Goal: Task Accomplishment & Management: Use online tool/utility

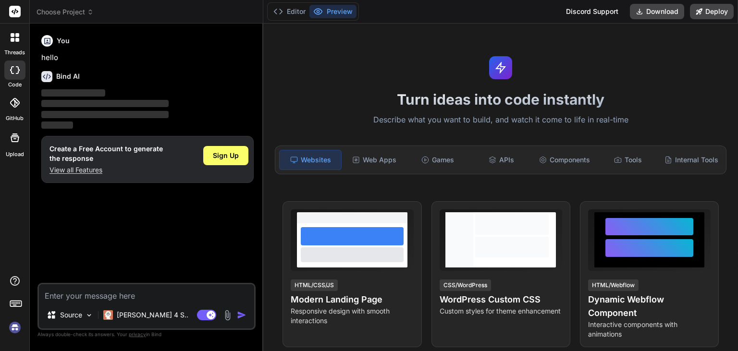
click at [12, 330] on img at bounding box center [15, 327] width 16 height 16
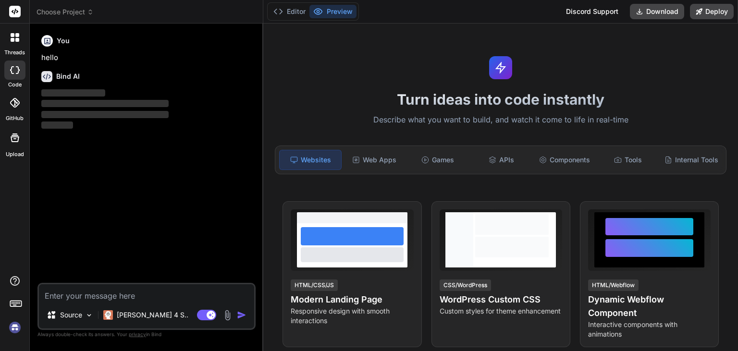
click at [15, 327] on img at bounding box center [15, 327] width 16 height 16
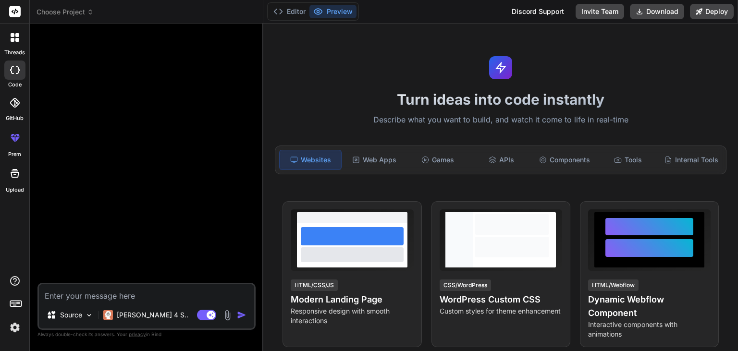
type textarea "x"
click at [12, 328] on img at bounding box center [15, 327] width 16 height 16
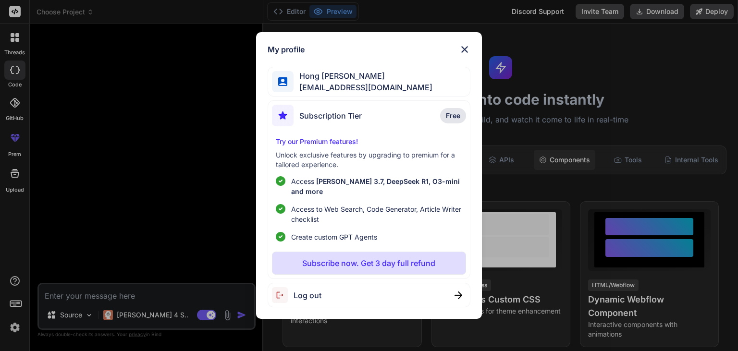
click at [560, 168] on div "My profile Hong Keat Tan hongkeat.tan@torchminds.com Subscription Tier Free Try…" at bounding box center [369, 175] width 738 height 351
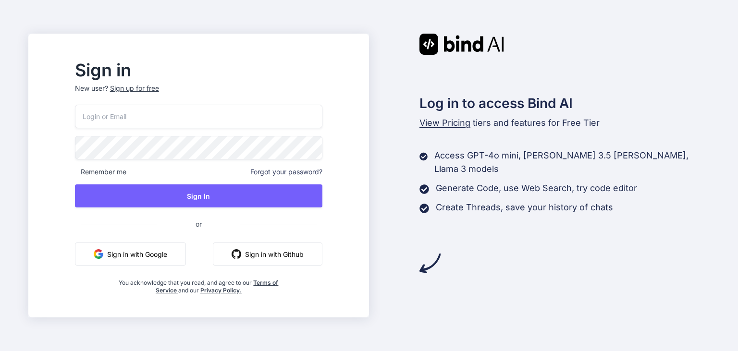
click at [171, 255] on button "Sign in with Google" at bounding box center [130, 254] width 111 height 23
click at [138, 262] on button "Sign in with Google" at bounding box center [130, 254] width 111 height 23
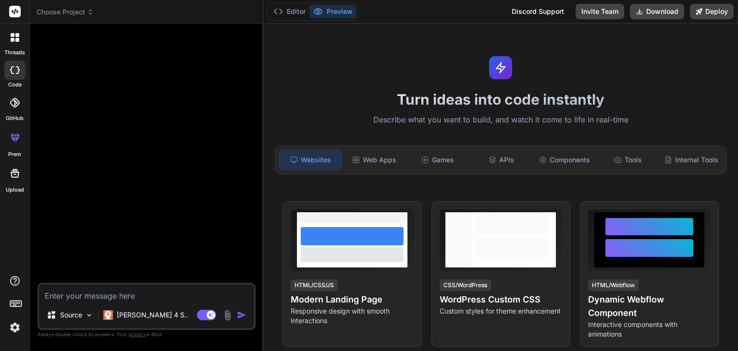
type textarea "x"
click at [16, 12] on rect at bounding box center [15, 12] width 12 height 12
click at [614, 14] on button "Invite Team" at bounding box center [599, 11] width 49 height 15
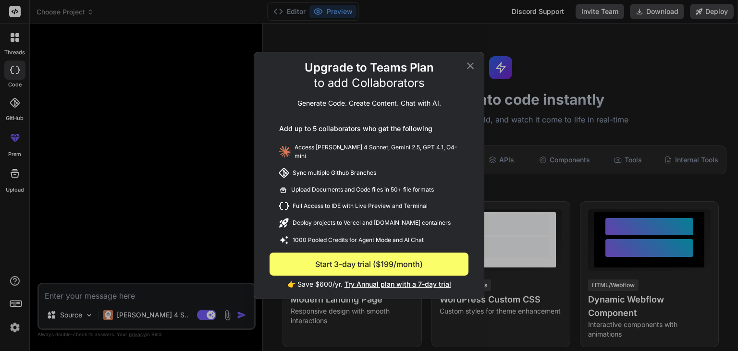
click at [626, 73] on div "Upgrade to Teams Plan to add Collaborators Generate Code. Create Content. Chat …" at bounding box center [369, 175] width 738 height 351
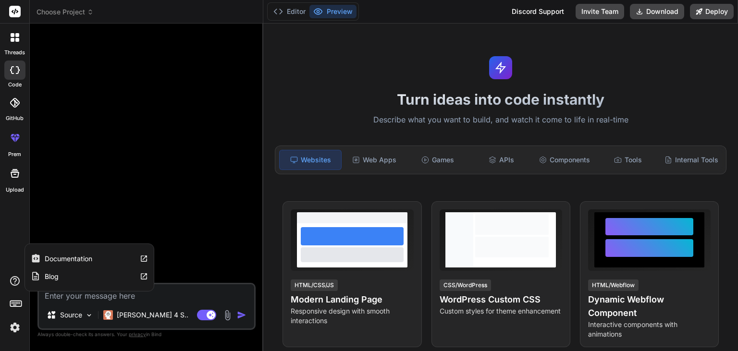
click at [14, 281] on icon at bounding box center [15, 281] width 10 height 10
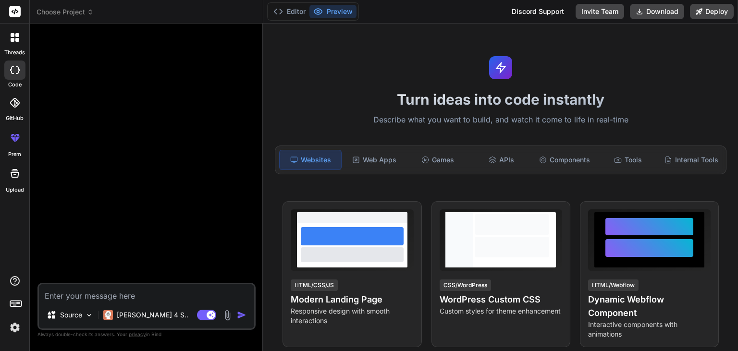
click at [15, 303] on icon at bounding box center [15, 302] width 13 height 13
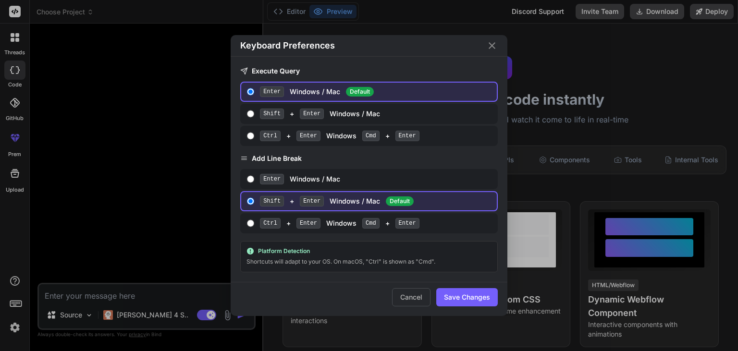
drag, startPoint x: 115, startPoint y: 231, endPoint x: 90, endPoint y: 248, distance: 30.1
click at [114, 229] on div "Keyboard Preferences Execute Query Enter Windows / Mac Default Shift + Enter Wi…" at bounding box center [369, 175] width 738 height 351
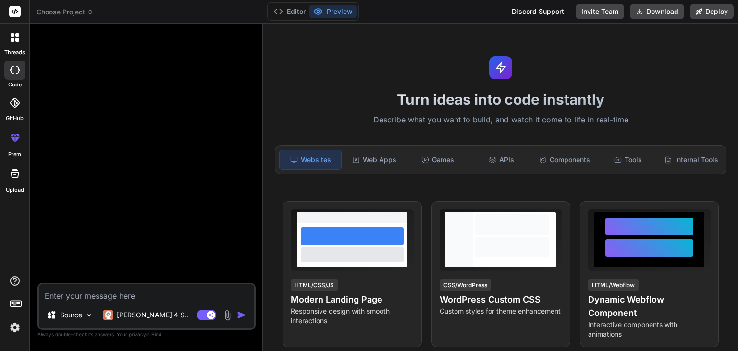
click at [12, 327] on img at bounding box center [15, 327] width 16 height 16
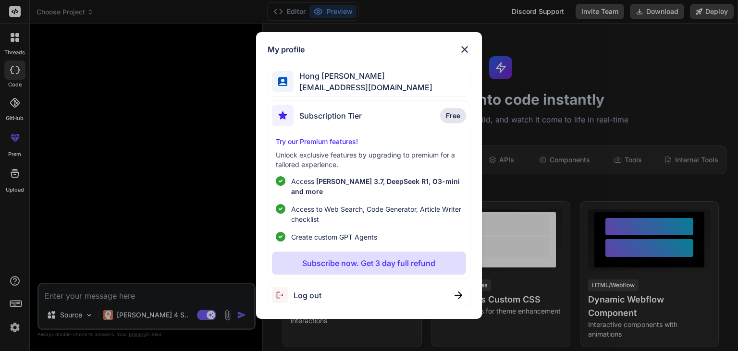
click at [378, 82] on span "Hong Keat Tan" at bounding box center [362, 76] width 139 height 12
click at [316, 82] on span "Hong [PERSON_NAME]" at bounding box center [362, 76] width 139 height 12
click at [152, 198] on div "My profile Hong Keat Tan hongkeat.tan@torchminds.com Subscription Tier Free Try…" at bounding box center [369, 175] width 738 height 351
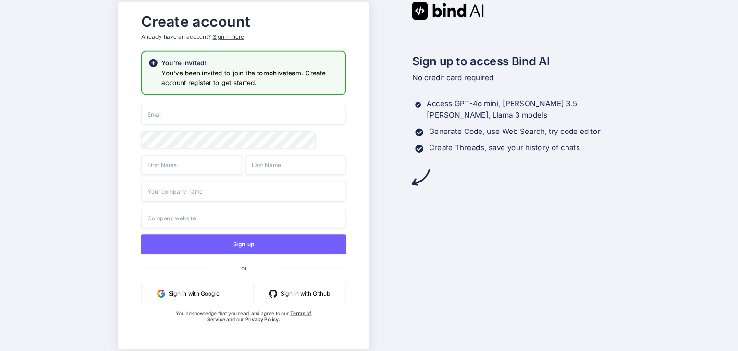
click at [180, 297] on button "Sign in with Google" at bounding box center [188, 294] width 94 height 20
click at [191, 293] on button "Sign in with Google" at bounding box center [188, 294] width 94 height 20
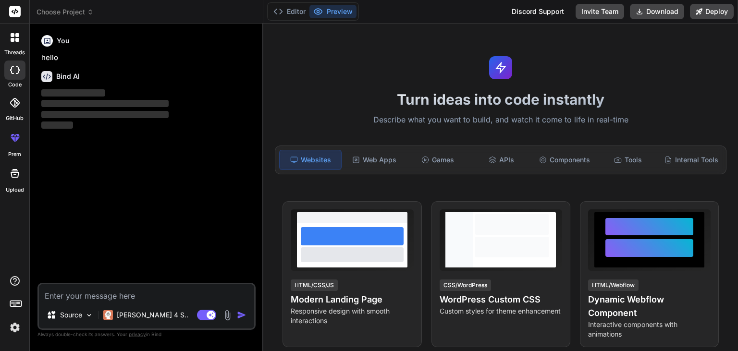
click at [8, 324] on img at bounding box center [15, 327] width 16 height 16
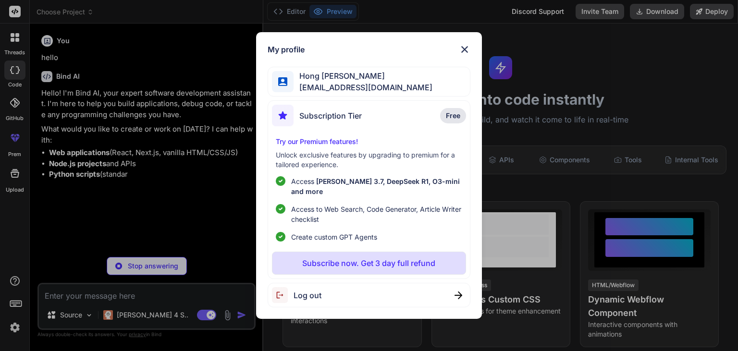
click at [464, 53] on img at bounding box center [465, 50] width 12 height 12
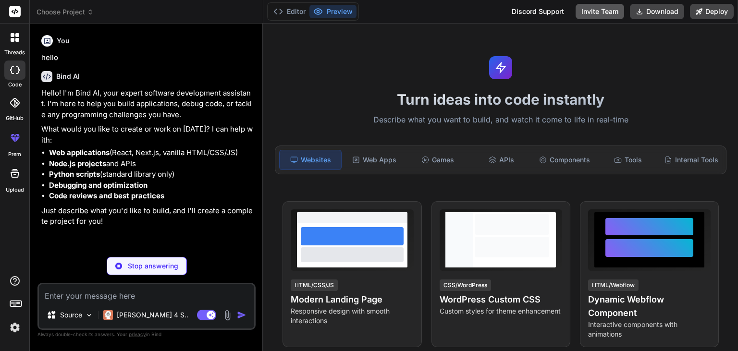
click at [594, 11] on button "Invite Team" at bounding box center [599, 11] width 49 height 15
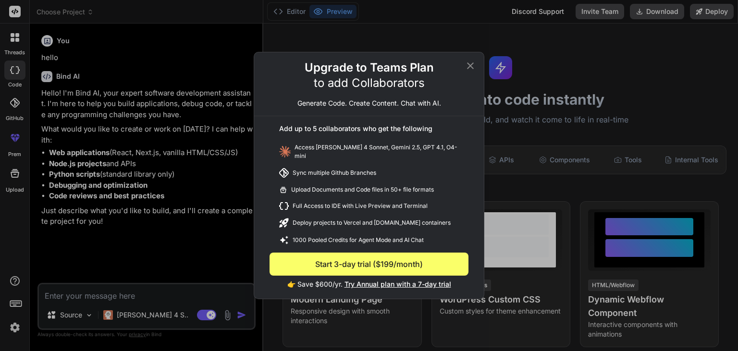
click at [472, 68] on icon at bounding box center [470, 65] width 7 height 7
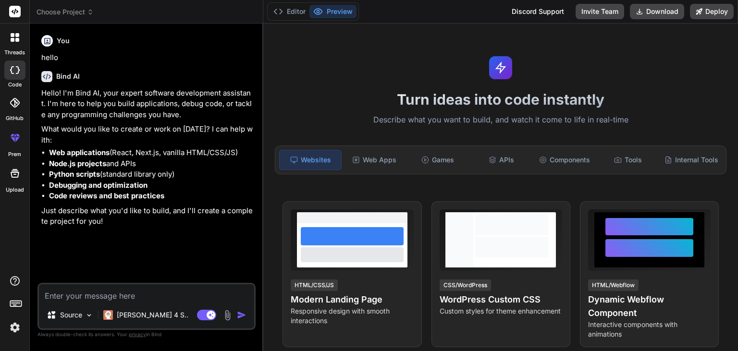
click at [16, 328] on img at bounding box center [15, 327] width 16 height 16
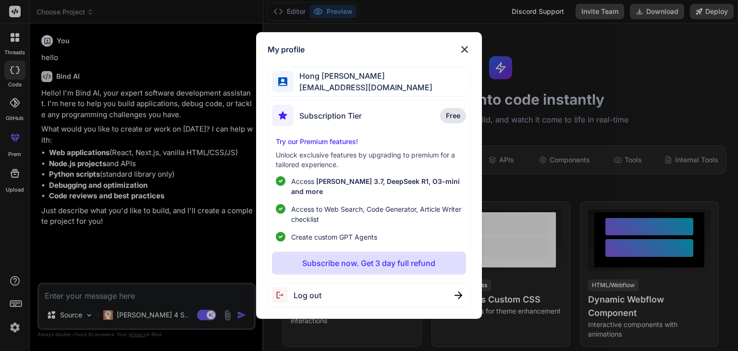
click at [317, 82] on span "Hong [PERSON_NAME]" at bounding box center [362, 76] width 139 height 12
click at [464, 53] on img at bounding box center [465, 50] width 12 height 12
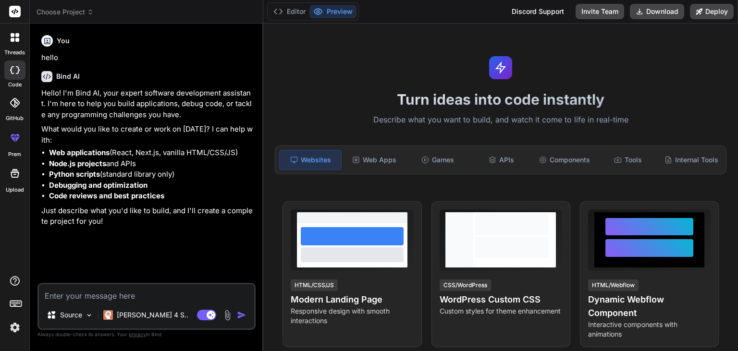
click at [11, 174] on icon at bounding box center [15, 173] width 9 height 9
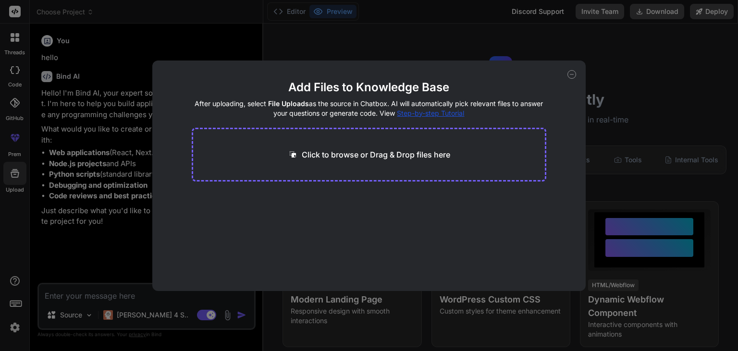
drag, startPoint x: 88, startPoint y: 266, endPoint x: 78, endPoint y: 265, distance: 10.6
click at [87, 266] on div "Add Files to Knowledge Base After uploading, select File Uploads as the source …" at bounding box center [369, 175] width 738 height 351
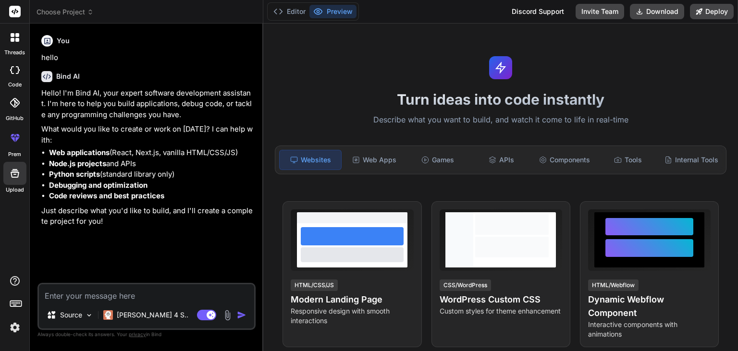
click at [13, 328] on img at bounding box center [15, 327] width 16 height 16
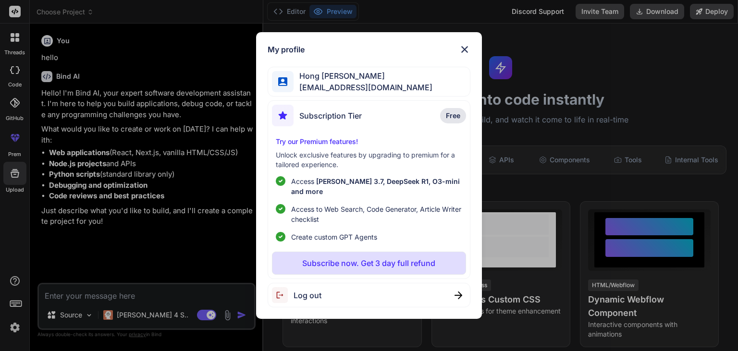
click at [415, 291] on div "Log out" at bounding box center [369, 295] width 202 height 24
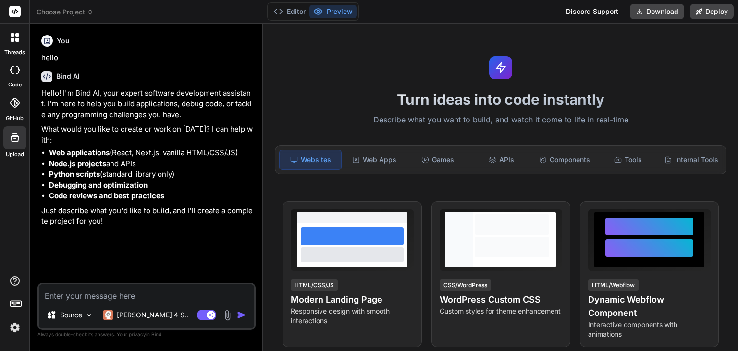
type textarea "x"
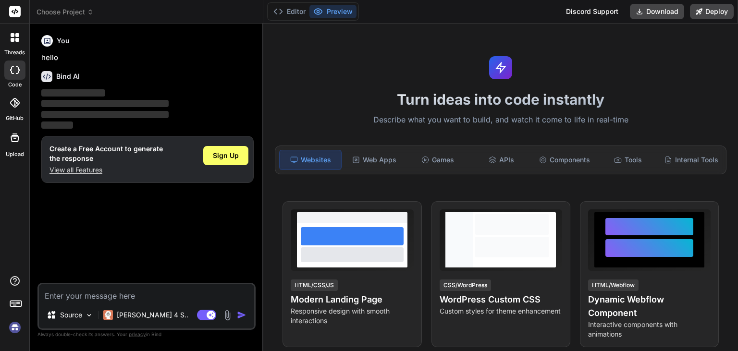
click at [15, 328] on img at bounding box center [15, 327] width 16 height 16
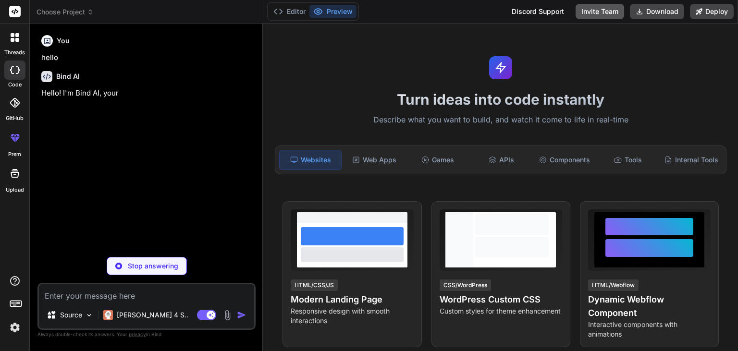
click at [595, 15] on button "Invite Team" at bounding box center [599, 11] width 49 height 15
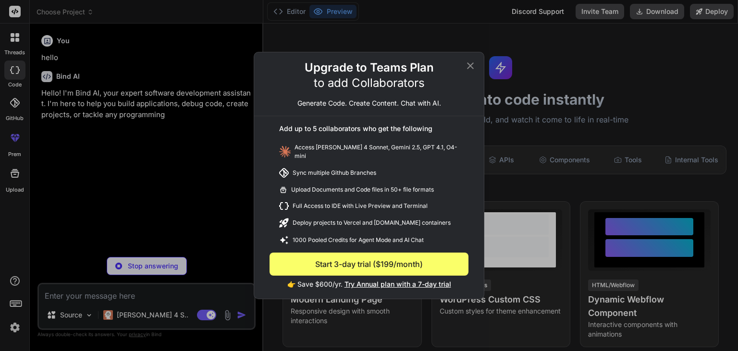
click at [589, 66] on div "Upgrade to Teams Plan to add Collaborators Generate Code. Create Content. Chat …" at bounding box center [369, 175] width 738 height 351
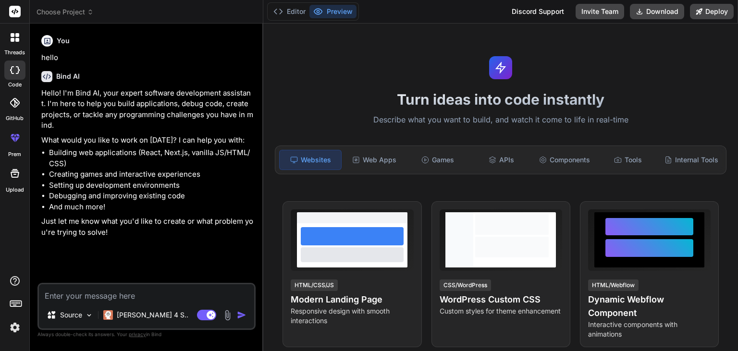
click at [14, 327] on img at bounding box center [15, 327] width 16 height 16
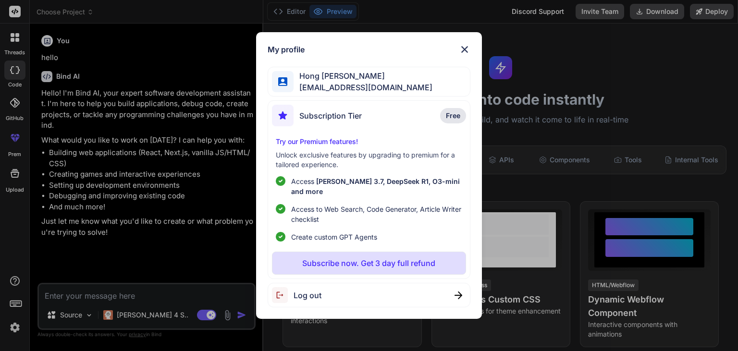
click at [346, 93] on span "hongkeat.tan@torchminds.com" at bounding box center [362, 88] width 139 height 12
click at [278, 85] on img at bounding box center [282, 81] width 9 height 9
click at [462, 55] on img at bounding box center [465, 50] width 12 height 12
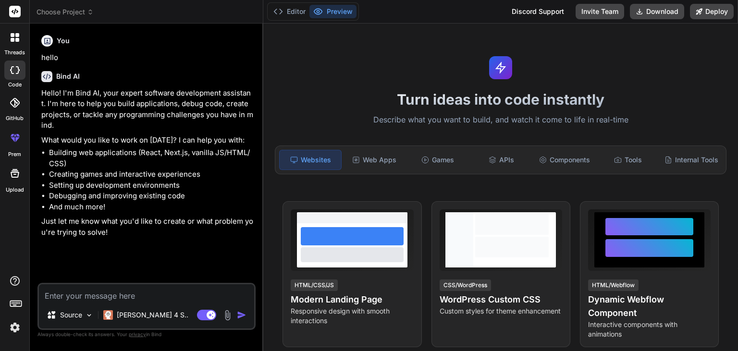
click at [190, 296] on textarea at bounding box center [146, 292] width 215 height 17
click at [296, 11] on button "Editor" at bounding box center [289, 11] width 40 height 13
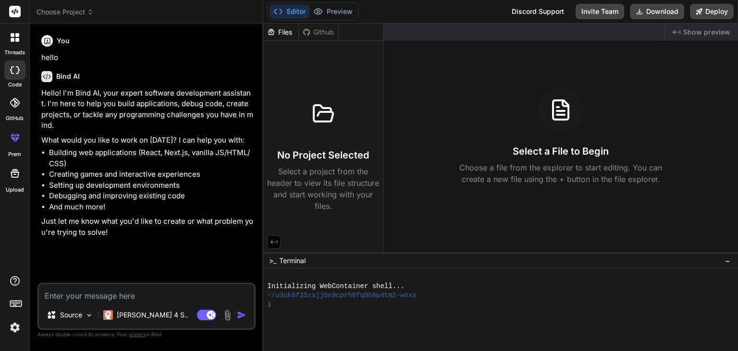
click at [161, 40] on div "You" at bounding box center [147, 41] width 212 height 12
click at [132, 11] on div "Choose Project" at bounding box center [146, 12] width 219 height 10
click at [16, 66] on icon at bounding box center [15, 70] width 10 height 8
click at [12, 36] on icon at bounding box center [13, 35] width 4 height 4
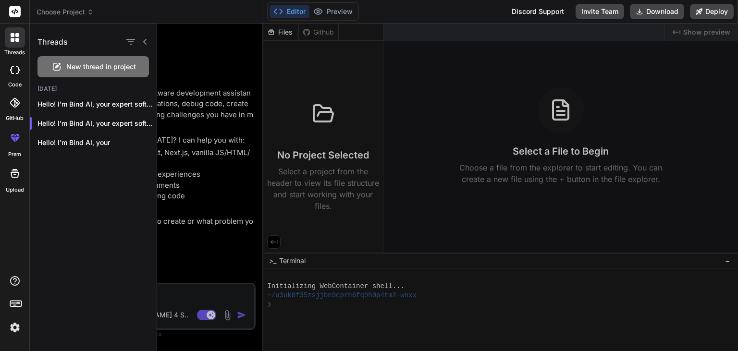
click at [15, 14] on rect at bounding box center [15, 12] width 12 height 12
click at [74, 140] on p "Hello! I'm Bind AI, your" at bounding box center [96, 143] width 119 height 10
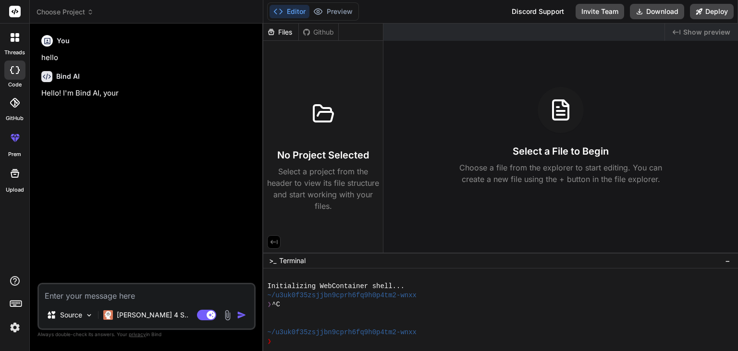
click at [165, 173] on div "You hello Bind AI Hello! I'm Bind AI, your" at bounding box center [147, 157] width 216 height 252
click at [14, 43] on div at bounding box center [15, 37] width 20 height 20
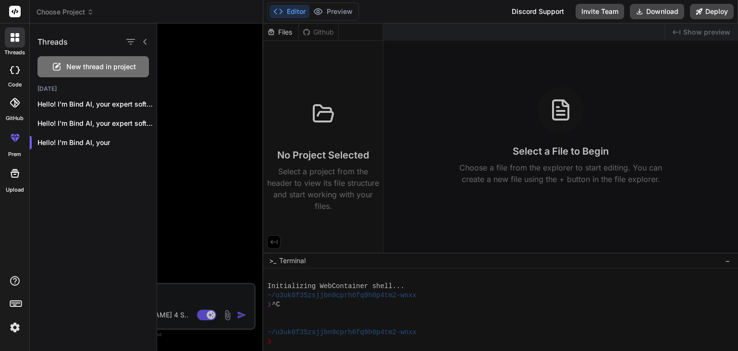
click at [97, 69] on span "New thread in project" at bounding box center [101, 67] width 70 height 10
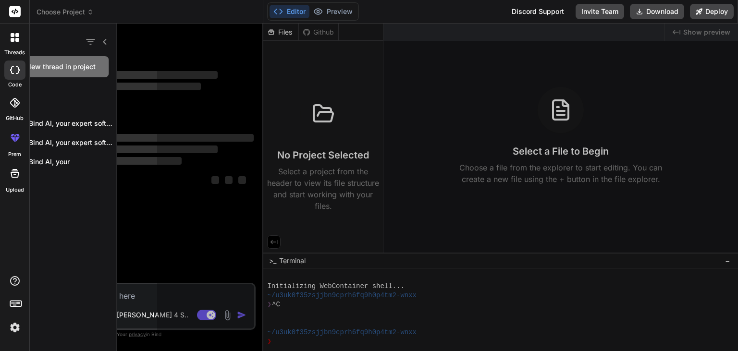
scroll to position [37, 0]
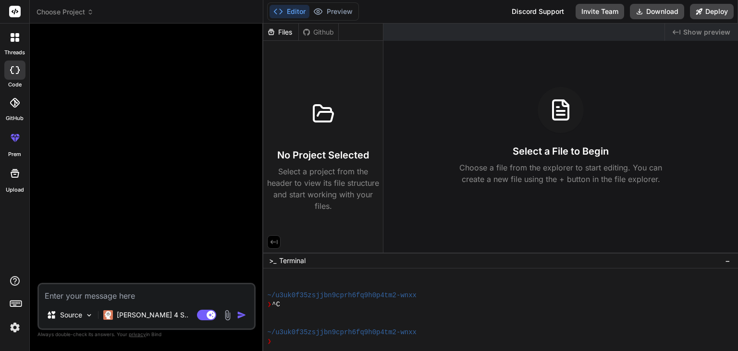
type textarea "x"
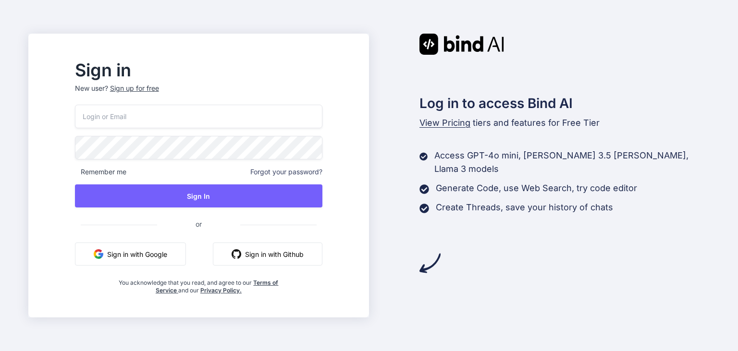
click at [147, 256] on button "Sign in with Google" at bounding box center [130, 254] width 111 height 23
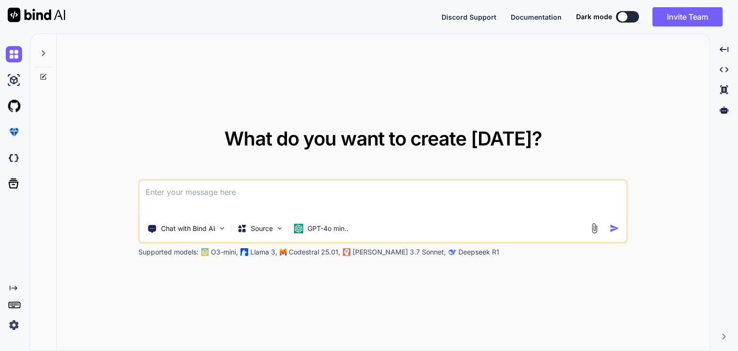
click at [13, 326] on img at bounding box center [14, 325] width 16 height 16
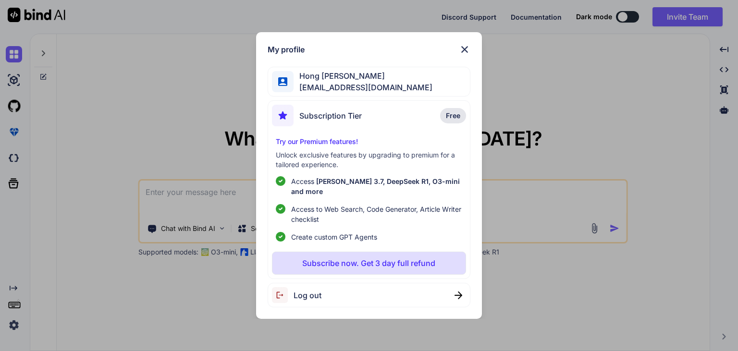
click at [159, 160] on div "My profile [PERSON_NAME] [PERSON_NAME][EMAIL_ADDRESS][DOMAIN_NAME] Subscription…" at bounding box center [369, 175] width 738 height 351
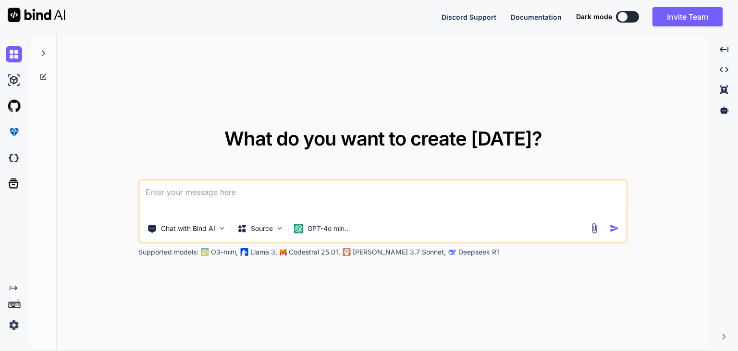
click at [230, 188] on textarea at bounding box center [383, 199] width 487 height 36
click at [185, 227] on p "Chat with Bind AI" at bounding box center [188, 229] width 54 height 10
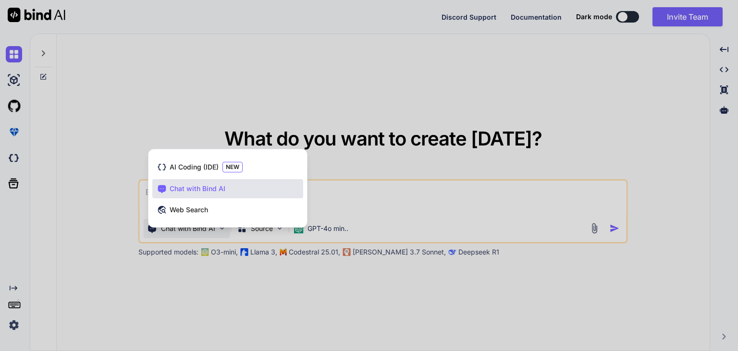
click at [197, 184] on div "Chat with Bind AI" at bounding box center [227, 188] width 151 height 19
type textarea "x"
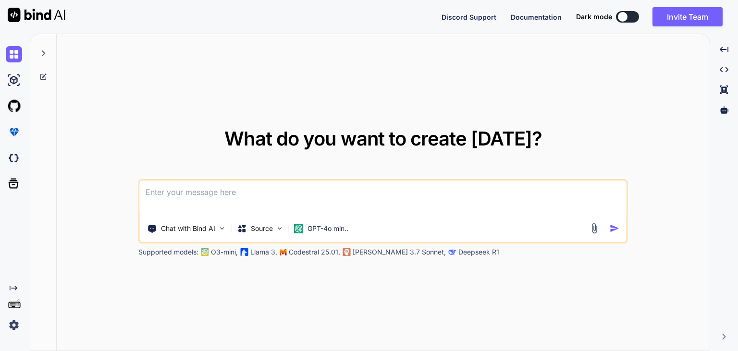
click at [196, 184] on textarea at bounding box center [383, 199] width 487 height 36
type textarea "W"
type textarea "x"
type textarea "Wh"
type textarea "x"
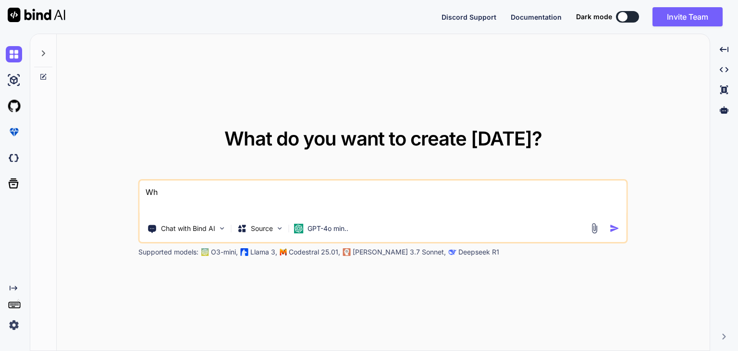
type textarea "Wh"
type textarea "x"
type textarea "Wh y"
type textarea "x"
type textarea "Wh"
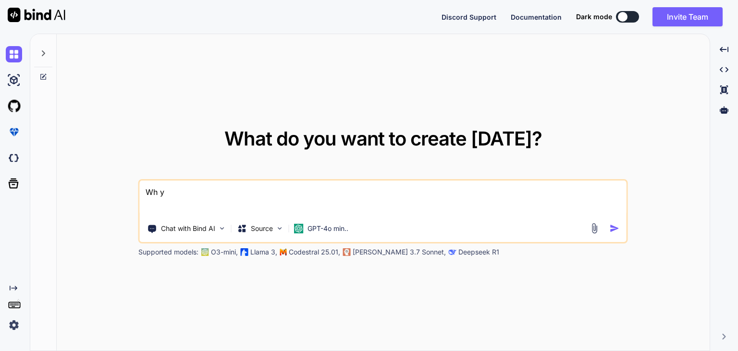
type textarea "x"
type textarea "Wh"
type textarea "x"
type textarea "Why"
type textarea "x"
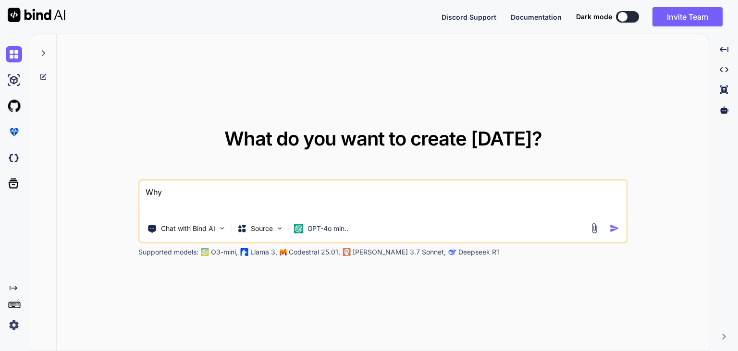
type textarea "Why"
type textarea "x"
type textarea "Why o"
type textarea "x"
type textarea "Why on"
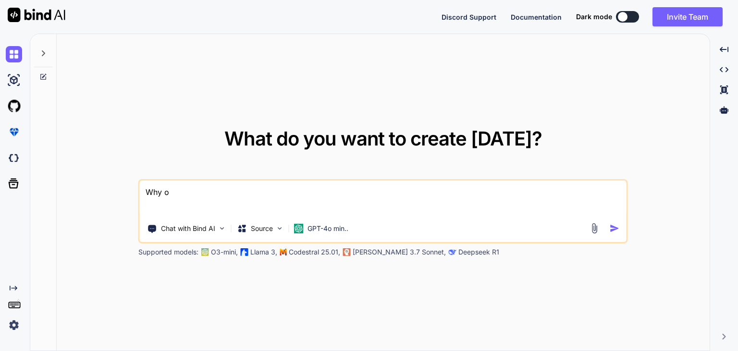
type textarea "x"
type textarea "Why onc"
type textarea "x"
type textarea "Why onc e"
type textarea "x"
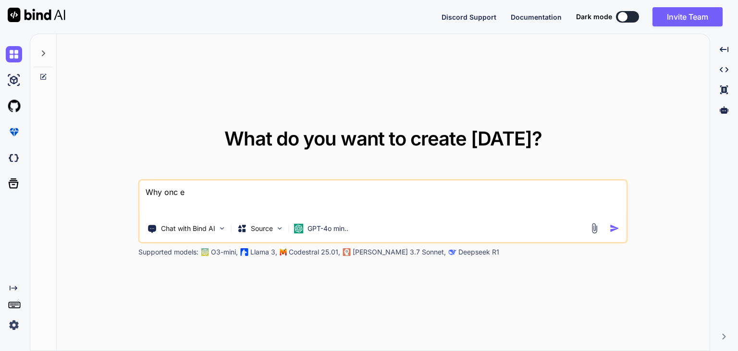
type textarea "Why onc eI"
type textarea "x"
type textarea "Why onc eI"
type textarea "x"
type textarea "Why onc eI"
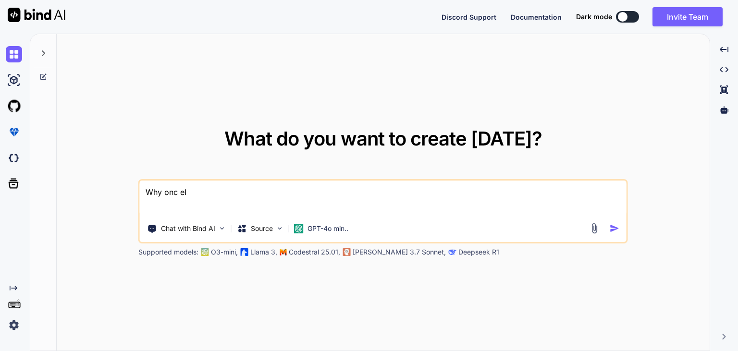
type textarea "x"
type textarea "Why onc e"
type textarea "x"
type textarea "Why onc"
type textarea "x"
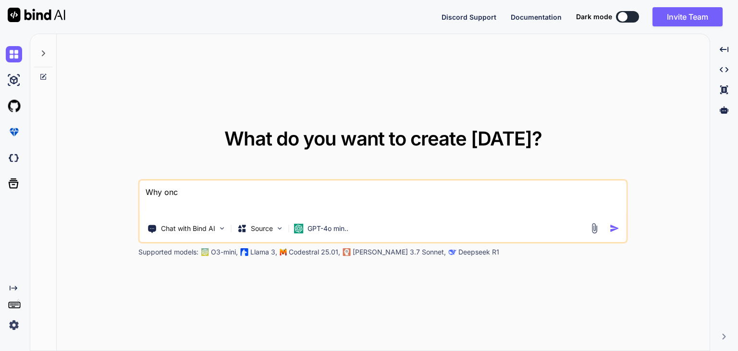
type textarea "Why onc"
type textarea "x"
type textarea "Why on"
type textarea "x"
type textarea "Why o"
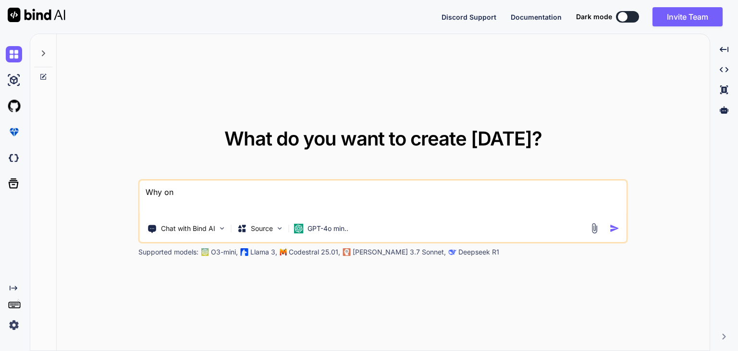
type textarea "x"
type textarea "Why"
type textarea "x"
type textarea "Why"
type textarea "x"
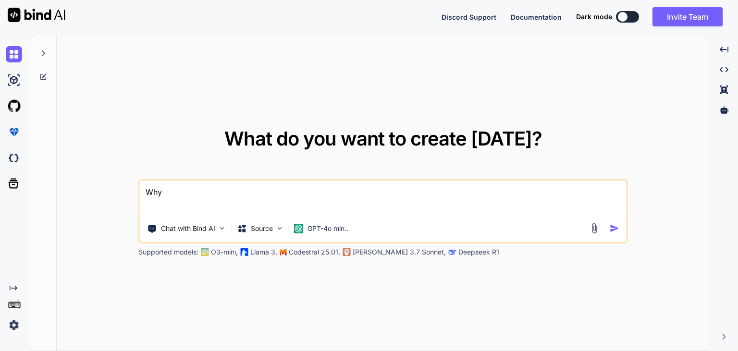
type textarea "Wh"
type textarea "x"
type textarea "W"
type textarea "x"
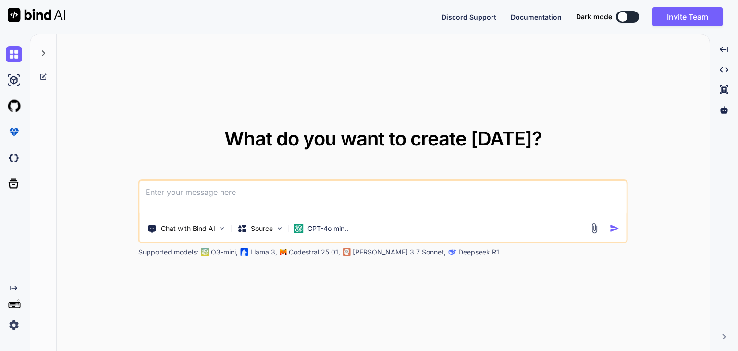
type textarea "I"
type textarea "x"
type textarea "I"
type textarea "x"
type textarea "I h"
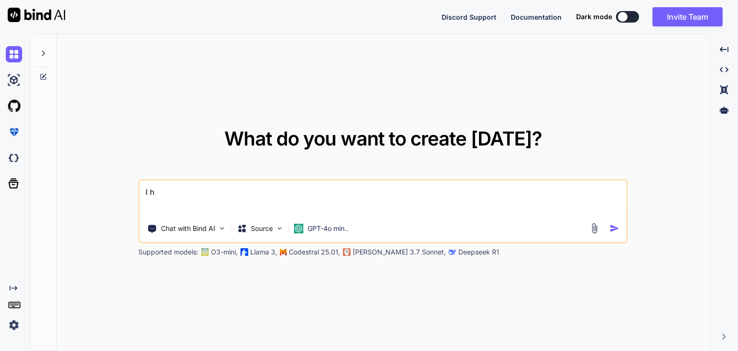
type textarea "x"
type textarea "I ha"
type textarea "x"
type textarea "I hav"
type textarea "x"
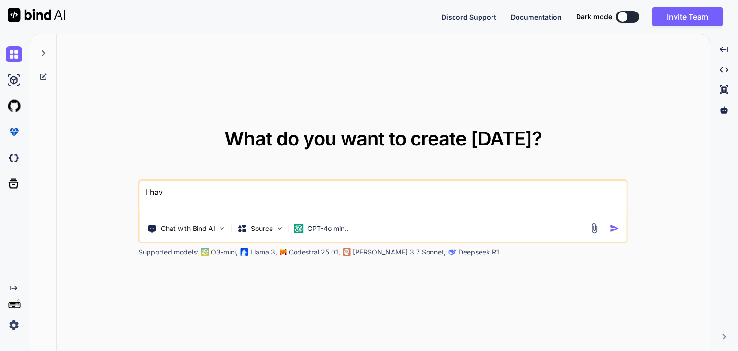
type textarea "I have"
type textarea "x"
type textarea "I have"
type textarea "x"
type textarea "I have a"
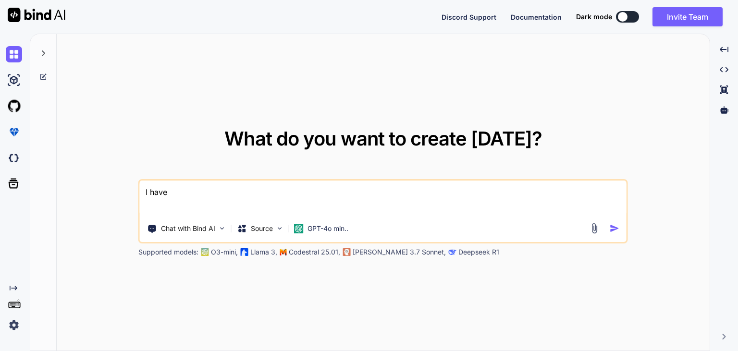
type textarea "x"
type textarea "I have ac"
type textarea "x"
type textarea "I have acc"
type textarea "x"
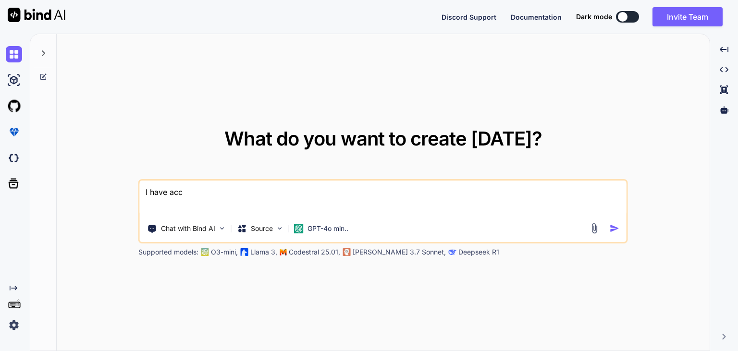
type textarea "I have acce"
type textarea "x"
type textarea "I have accep"
type textarea "x"
type textarea "I have accept"
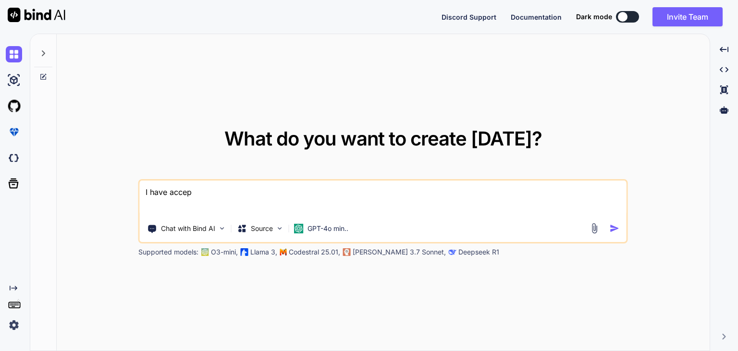
type textarea "x"
type textarea "I have accepte"
type textarea "x"
type textarea "I have accepted"
type textarea "x"
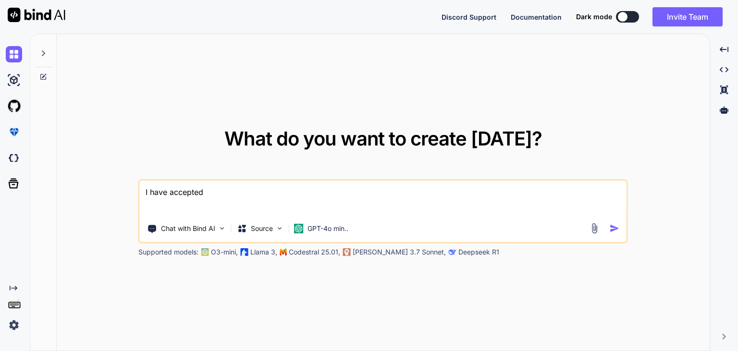
type textarea "I have accepted"
type textarea "x"
type textarea "I have accepted B"
type textarea "x"
type textarea "I have accepted Bi"
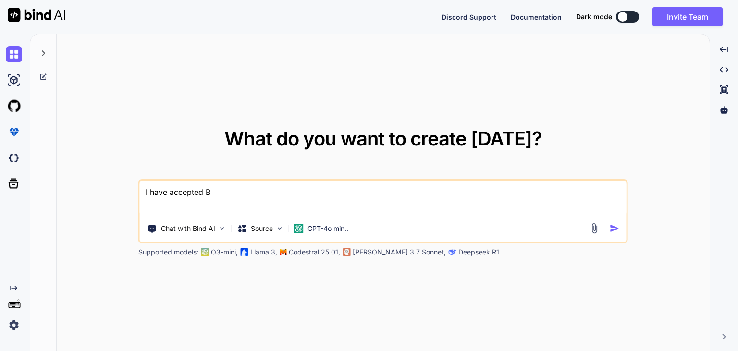
type textarea "x"
type textarea "I have accepted Bin"
type textarea "x"
type textarea "I have accepted Bind"
type textarea "x"
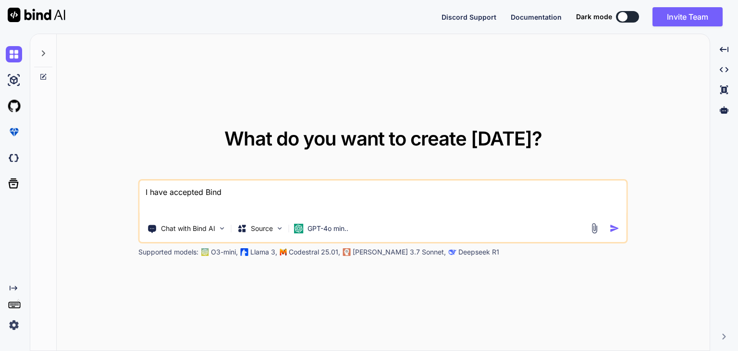
type textarea "I have accepted Bind"
type textarea "x"
type textarea "I have accepted Bind A"
type textarea "x"
type textarea "I have accepted Bind AI"
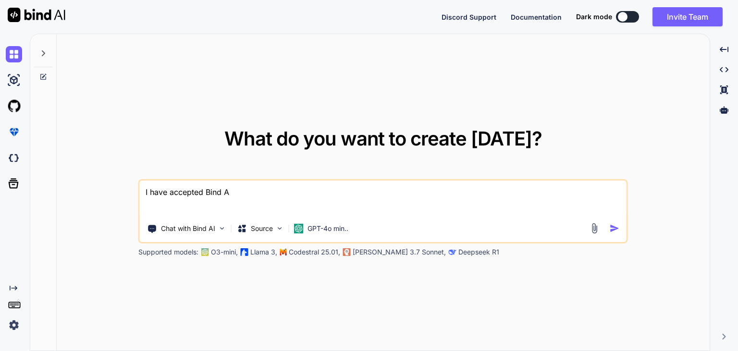
type textarea "x"
type textarea "I have accepted Bind AI"
type textarea "x"
type textarea "I have accepted Bind AI i"
type textarea "x"
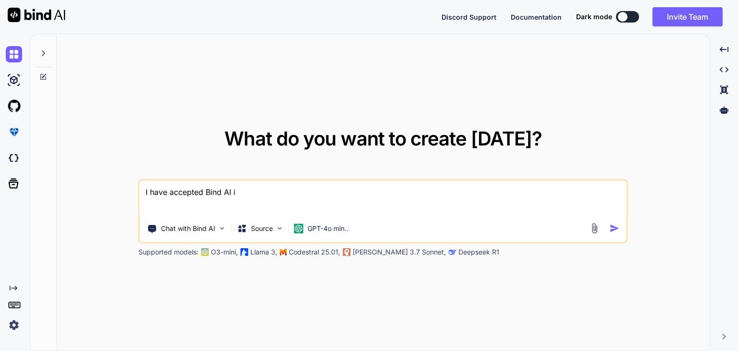
type textarea "I have accepted Bind AI in"
type textarea "x"
type textarea "I have accepted Bind AI inv"
type textarea "x"
type textarea "I have accepted Bind AI invi"
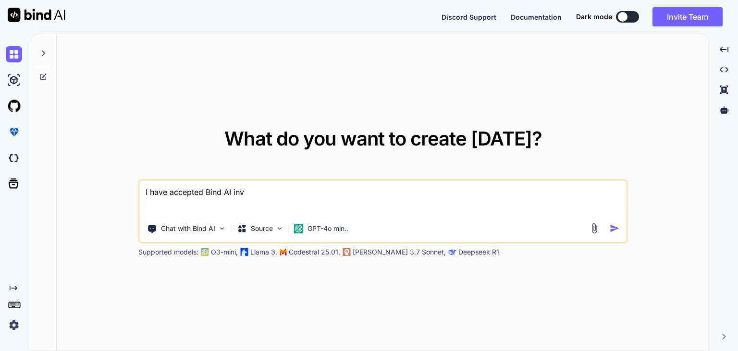
type textarea "x"
type textarea "I have accepted Bind AI invit"
type textarea "x"
type textarea "I have accepted Bind AI invita"
type textarea "x"
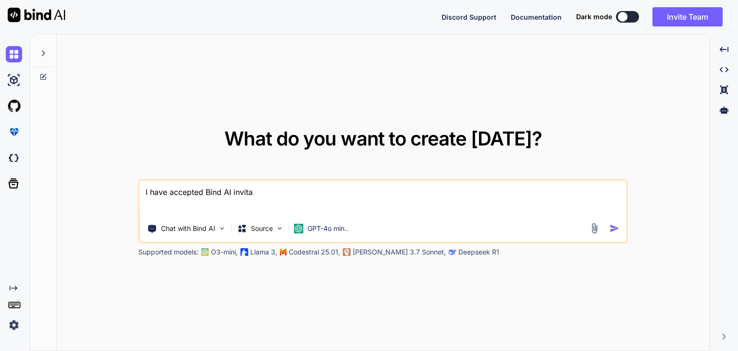
type textarea "I have accepted Bind AI invitat"
type textarea "x"
type textarea "I have accepted Bind AI invitati"
type textarea "x"
type textarea "I have accepted Bind AI invitatio"
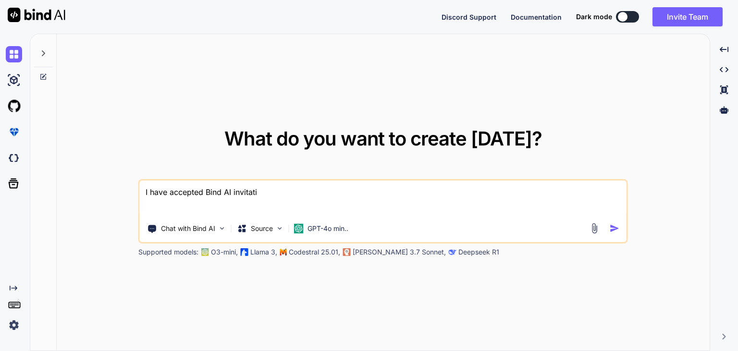
type textarea "x"
type textarea "I have accepted Bind AI invitation"
type textarea "x"
type textarea "I have accepted Bind AI invitation"
type textarea "x"
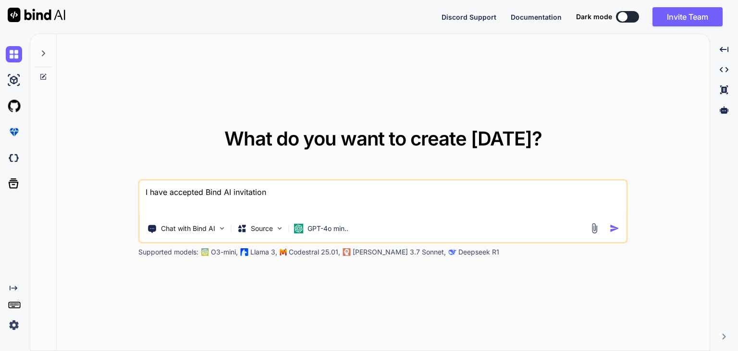
type textarea "I have accepted Bind AI invitation f"
type textarea "x"
type textarea "I have accepted Bind AI invitation fr"
type textarea "x"
type textarea "I have accepted Bind AI invitation fro"
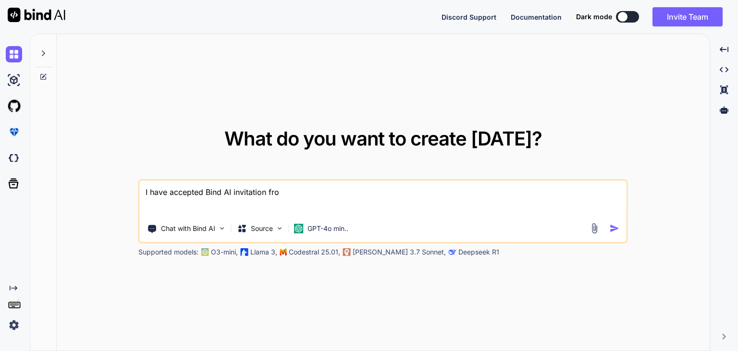
type textarea "x"
type textarea "I have accepted Bind AI invitation from"
type textarea "x"
type textarea "I have accepted Bind AI invitation from"
type textarea "x"
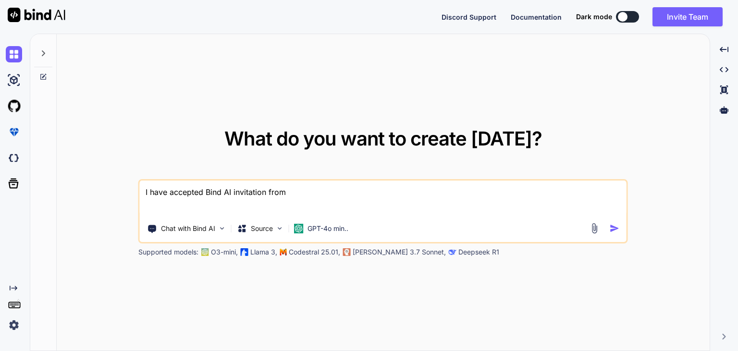
type textarea "I have accepted Bind AI invitation from m"
type textarea "x"
type textarea "I have accepted Bind AI invitation from my"
type textarea "x"
type textarea "I have accepted Bind AI invitation from my"
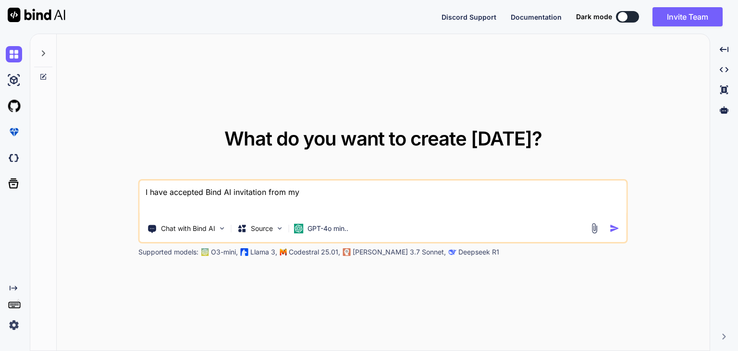
type textarea "x"
type textarea "I have accepted Bind AI invitation from my t"
type textarea "x"
type textarea "I have accepted Bind AI invitation from my te"
type textarea "x"
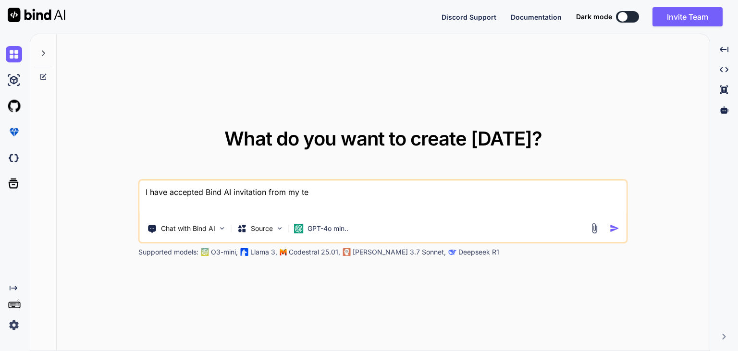
type textarea "I have accepted Bind AI invitation from my tea"
type textarea "x"
type textarea "I have accepted Bind AI invitation from my te"
type textarea "x"
type textarea "I have accepted Bind AI invitation from my t"
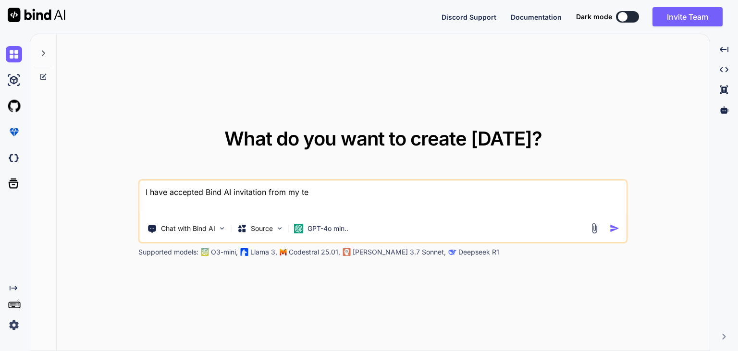
type textarea "x"
type textarea "I have accepted Bind AI invitation from my"
type textarea "x"
type textarea "I have accepted Bind AI invitation from my"
type textarea "x"
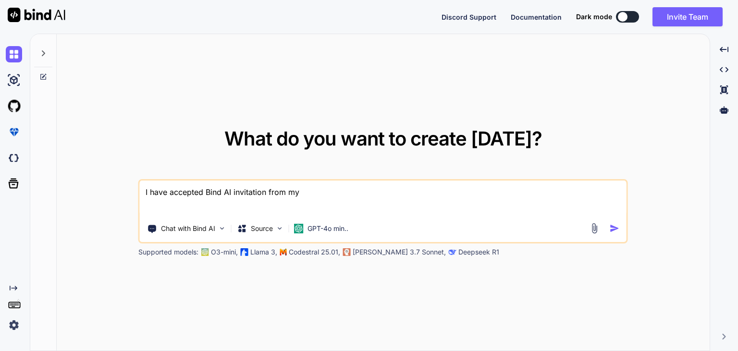
type textarea "I have accepted Bind AI invitation from m"
type textarea "x"
type textarea "I have accepted Bind AI invitation from"
type textarea "x"
type textarea "I have accepted Bind AI invitation from t"
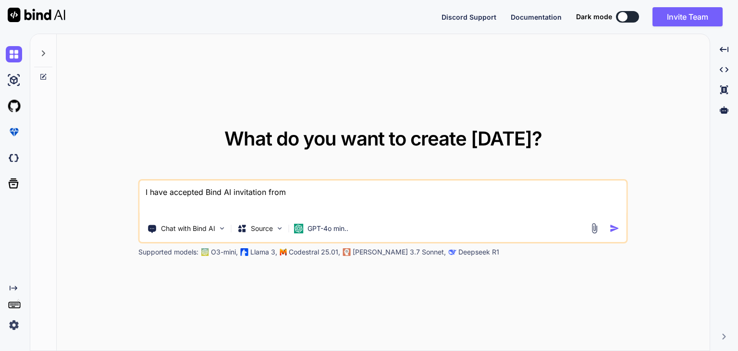
type textarea "x"
type textarea "I have accepted Bind AI invitation from te"
type textarea "x"
type textarea "I have accepted Bind AI invitation from tea"
type textarea "x"
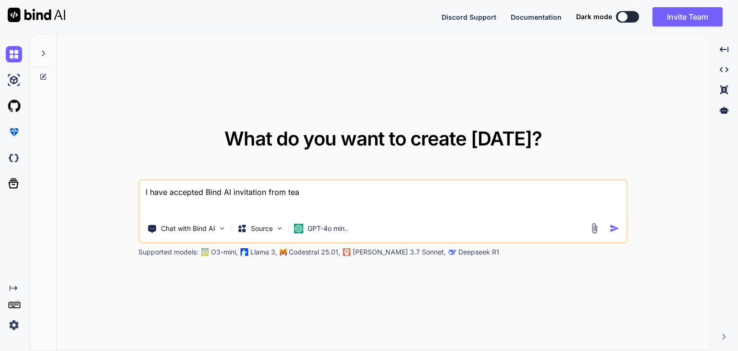
type textarea "I have accepted Bind AI invitation from team"
type textarea "x"
type textarea "I have accepted Bind AI invitation from team"
type textarea "x"
type textarea "I have accepted Bind AI invitation from team"
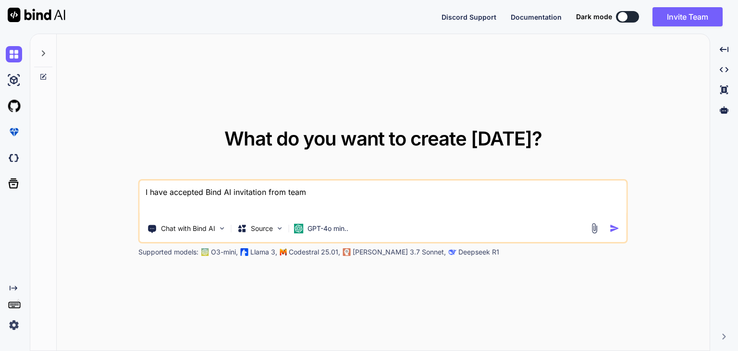
type textarea "x"
type textarea "I have accepted Bind AI invitation from team,"
type textarea "x"
type textarea "I have accepted Bind AI invitation from team,"
type textarea "x"
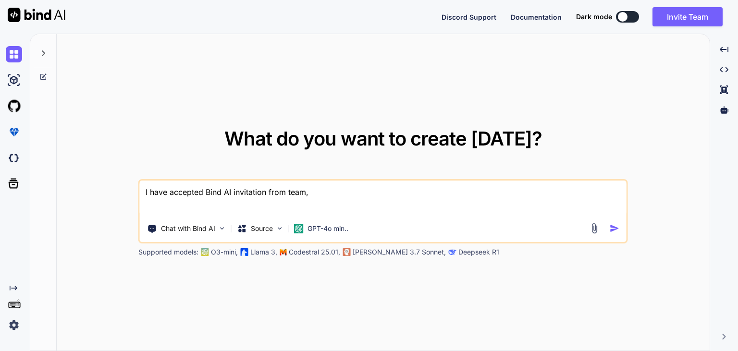
type textarea "I have accepted Bind AI invitation from team,"
type textarea "x"
type textarea "I have accepted Bind AI invitation from team"
type textarea "x"
type textarea "I have accepted Bind AI invitation from team."
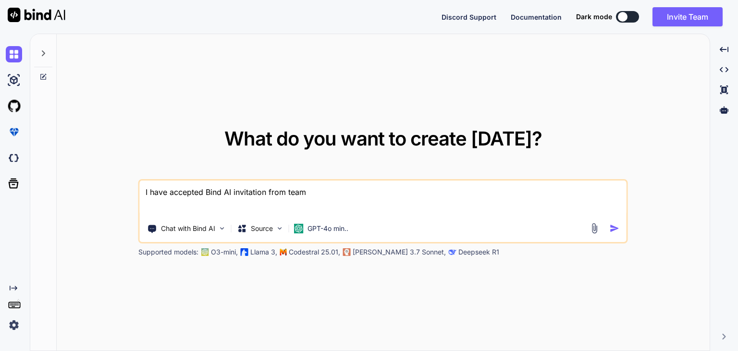
type textarea "x"
type textarea "I have accepted Bind AI invitation from team."
type textarea "x"
type textarea "I have accepted Bind AI invitation from team. H"
type textarea "x"
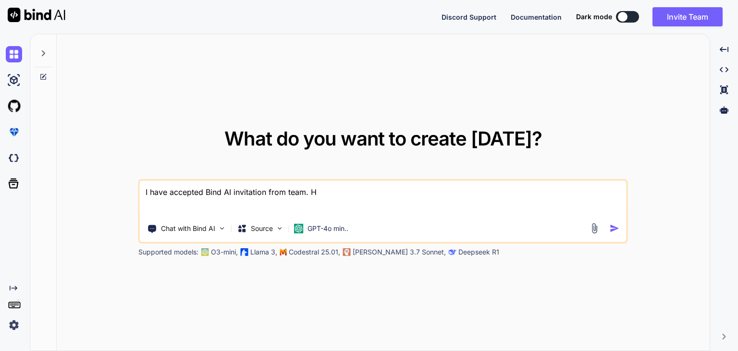
type textarea "I have accepted Bind AI invitation from team. Ho"
type textarea "x"
type textarea "I have accepted Bind AI invitation from team. How"
type textarea "x"
type textarea "I have accepted Bind AI invitation from team. Howe"
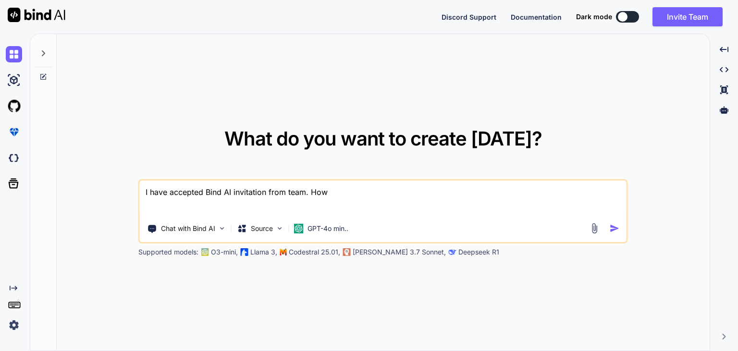
type textarea "x"
type textarea "I have accepted Bind AI invitation from team. Howev"
type textarea "x"
type textarea "I have accepted Bind AI invitation from team. Howeve"
type textarea "x"
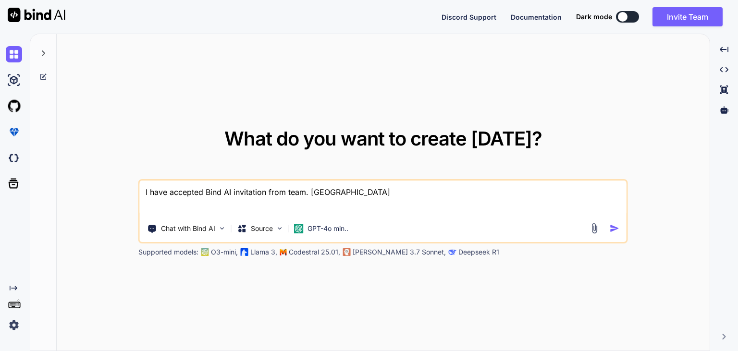
type textarea "I have accepted Bind AI invitation from team. However"
type textarea "x"
type textarea "I have accepted Bind AI invitation from team. However"
type textarea "x"
type textarea "I have accepted Bind AI invitation from team. However w"
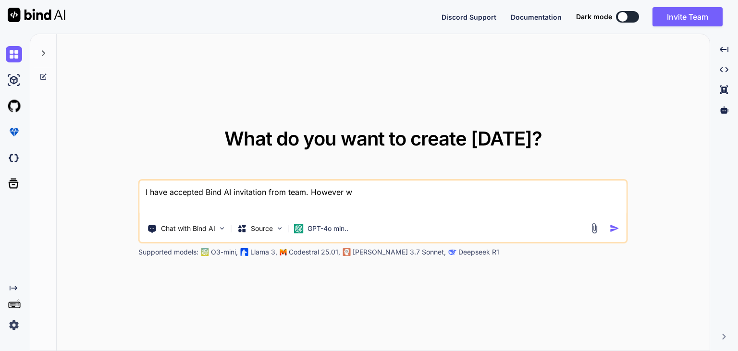
type textarea "x"
type textarea "I have accepted Bind AI invitation from team. However wh"
type textarea "x"
type textarea "I have accepted Bind AI invitation from team. However whe"
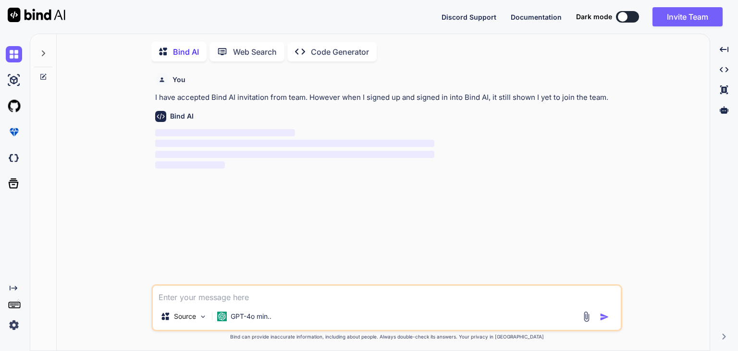
scroll to position [1, 0]
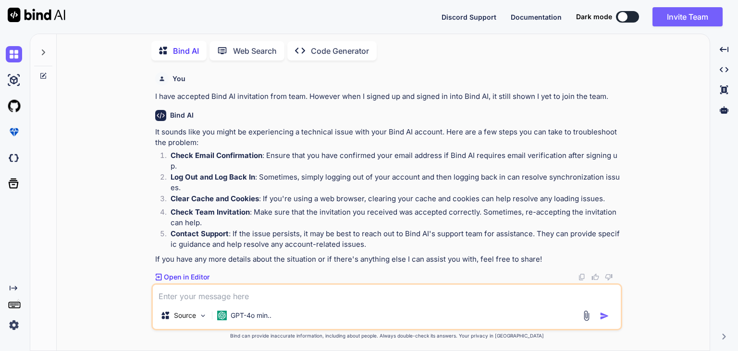
click at [14, 303] on icon at bounding box center [14, 304] width 13 height 13
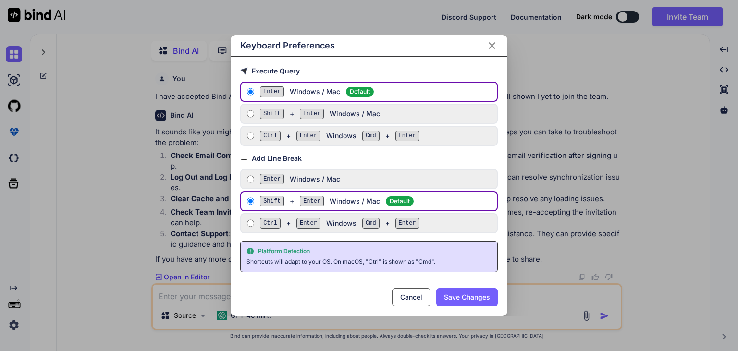
click at [124, 258] on div "Keyboard Preferences Execute Query Enter Windows / Mac Default Shift + Enter Wi…" at bounding box center [369, 175] width 738 height 351
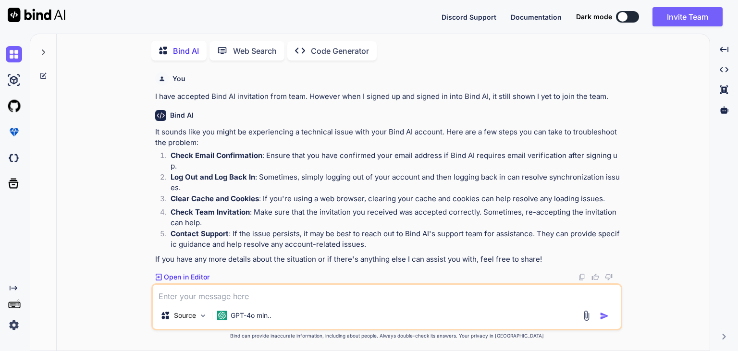
click at [16, 322] on img at bounding box center [14, 325] width 16 height 16
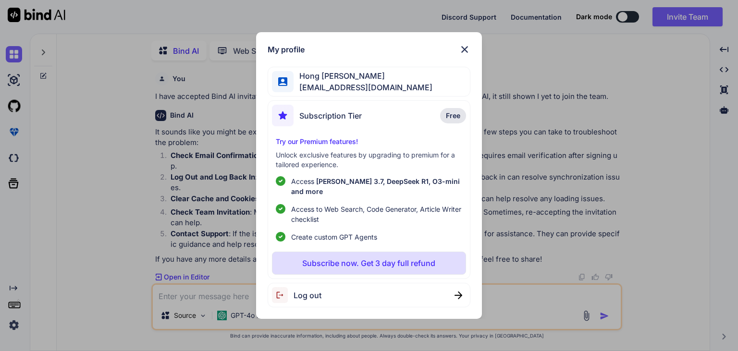
click at [122, 266] on div "My profile Hong Keat Tan hongkeat.tan@torchminds.com Subscription Tier Free Try…" at bounding box center [369, 175] width 738 height 351
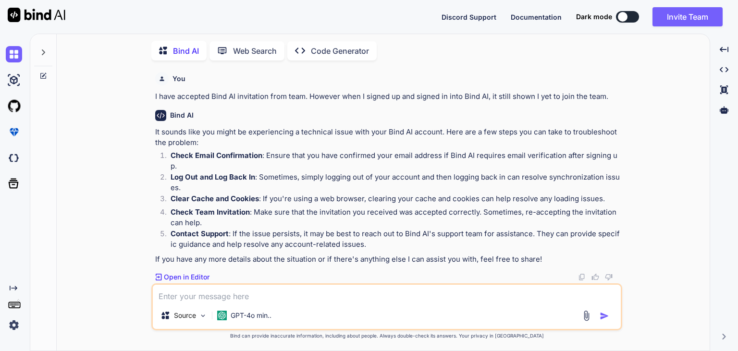
click at [301, 318] on div "Source GPT-4o min.." at bounding box center [387, 317] width 468 height 23
click at [305, 291] on textarea at bounding box center [387, 293] width 468 height 17
click at [203, 317] on img at bounding box center [203, 316] width 8 height 8
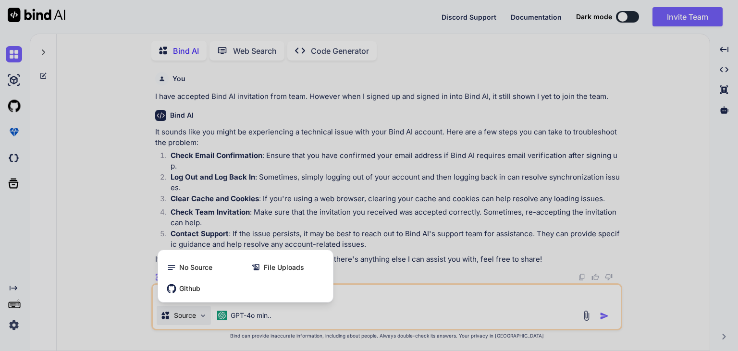
click at [218, 343] on div at bounding box center [369, 175] width 738 height 351
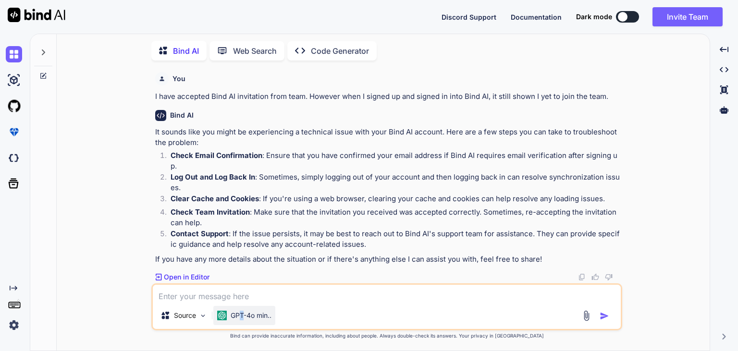
click at [243, 317] on p "GPT-4o min.." at bounding box center [251, 316] width 41 height 10
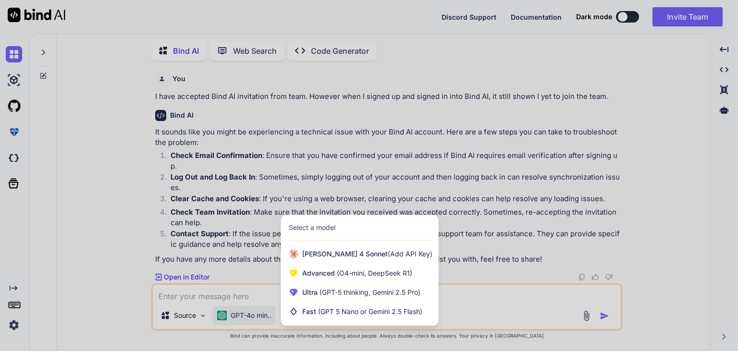
click at [198, 305] on div at bounding box center [369, 175] width 738 height 351
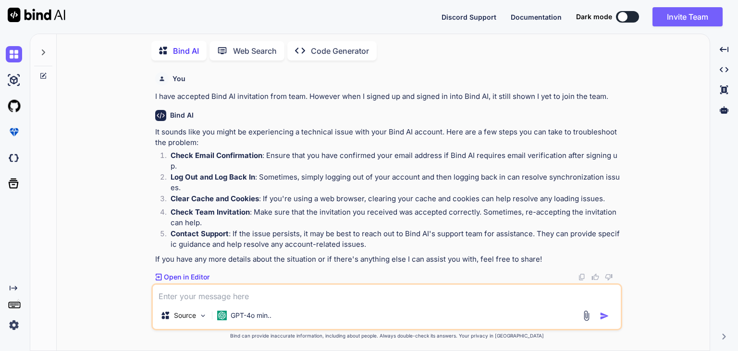
click at [210, 292] on textarea at bounding box center [387, 293] width 468 height 17
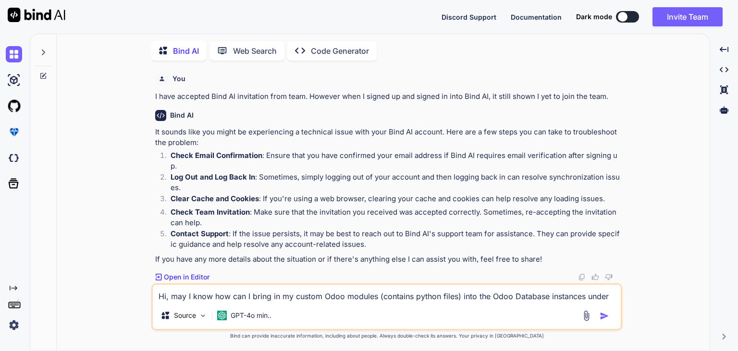
paste textarea "for Odoo Online and or Odoo SaaS,"
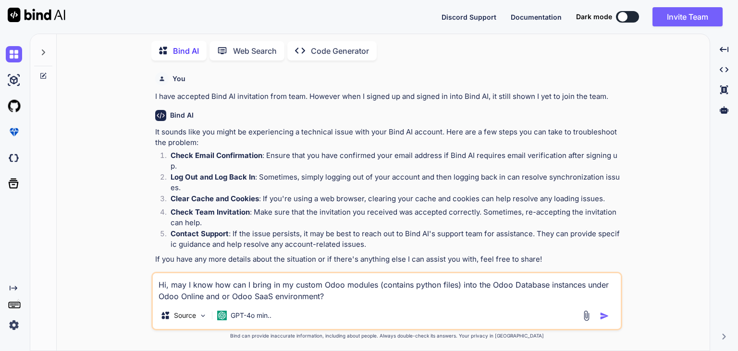
click at [607, 318] on img "button" at bounding box center [604, 316] width 10 height 10
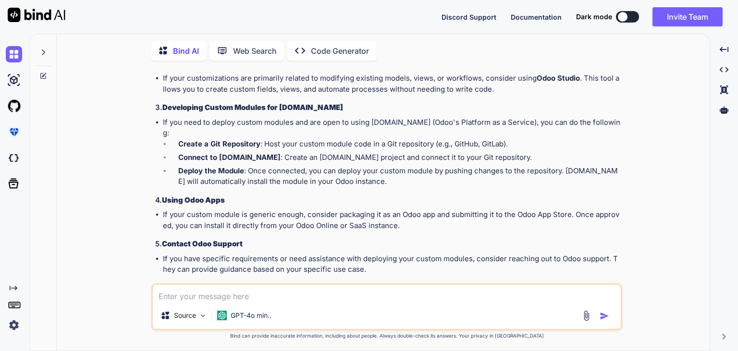
scroll to position [439, 0]
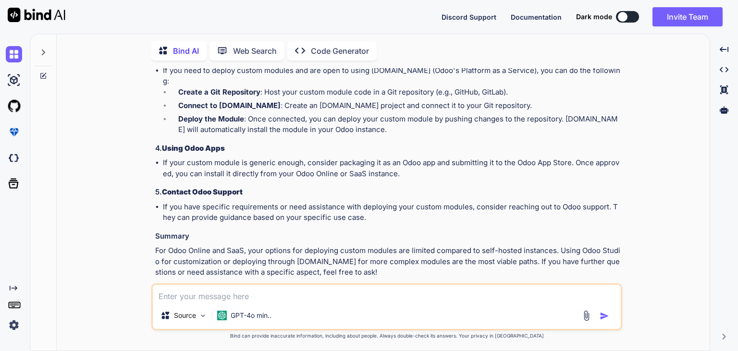
click at [625, 16] on div at bounding box center [623, 17] width 10 height 10
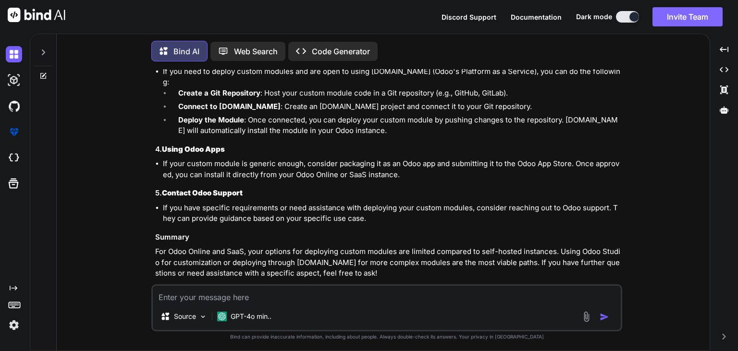
click at [694, 18] on button "Invite Team" at bounding box center [687, 16] width 70 height 19
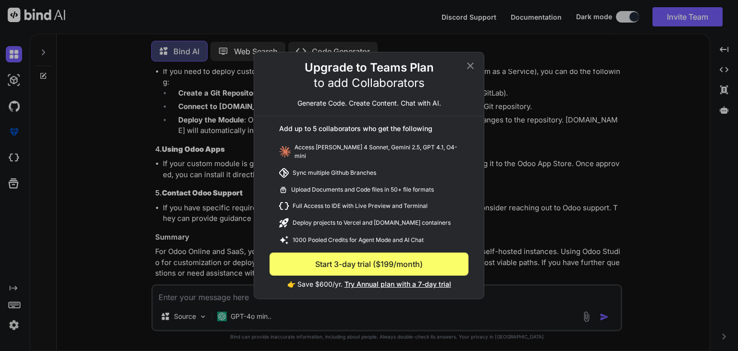
click at [449, 264] on button "Start 3-day trial ($199/month)" at bounding box center [368, 264] width 199 height 23
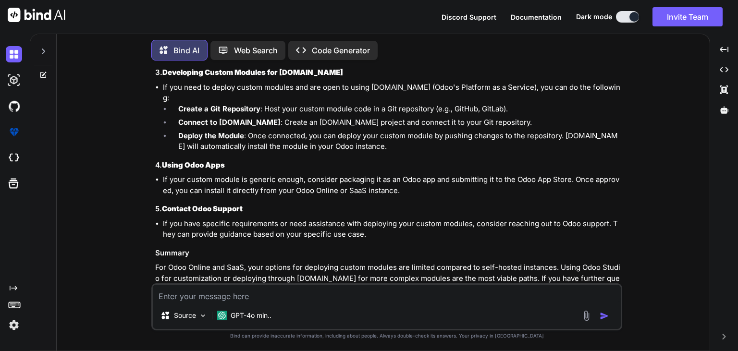
scroll to position [439, 0]
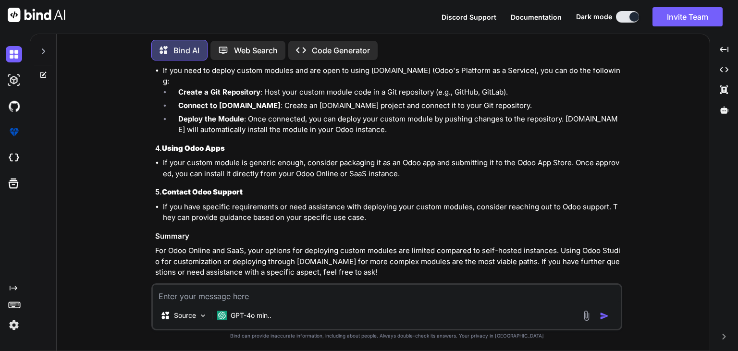
click at [14, 326] on img at bounding box center [14, 325] width 16 height 16
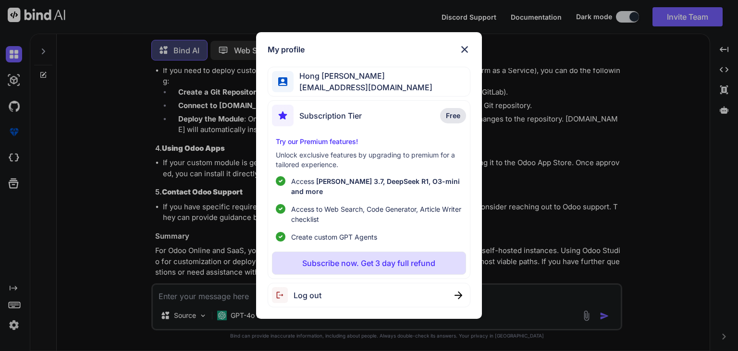
click at [455, 121] on span "Free" at bounding box center [453, 116] width 14 height 10
click at [314, 122] on span "Subscription Tier" at bounding box center [330, 116] width 62 height 12
click at [316, 120] on span "Subscription Tier" at bounding box center [330, 116] width 62 height 12
click at [291, 88] on div at bounding box center [283, 82] width 22 height 22
click at [172, 99] on div "My profile [PERSON_NAME] [PERSON_NAME][EMAIL_ADDRESS][DOMAIN_NAME] Subscription…" at bounding box center [369, 175] width 738 height 351
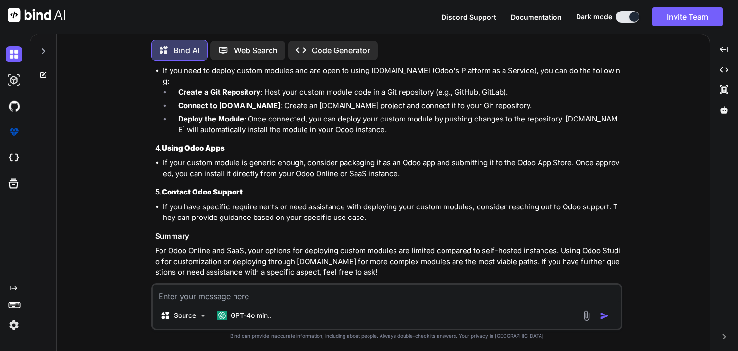
click at [14, 286] on icon "Created with Pixso." at bounding box center [14, 288] width 8 height 8
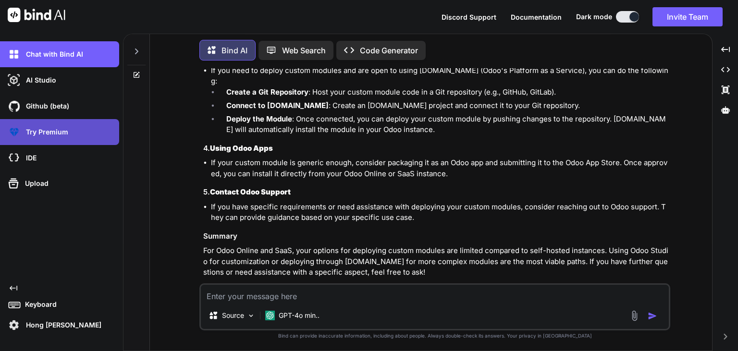
click at [60, 127] on div "Try Premium" at bounding box center [62, 132] width 113 height 16
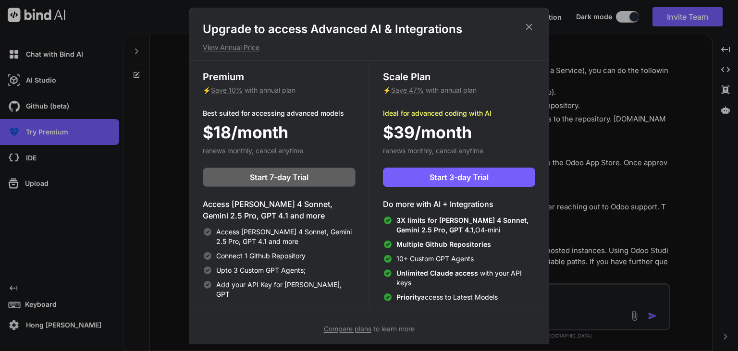
click at [527, 26] on icon at bounding box center [529, 27] width 11 height 11
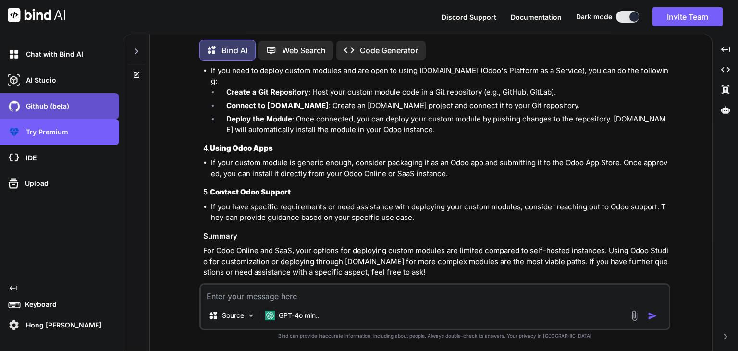
click at [70, 109] on div "Github (beta)" at bounding box center [62, 106] width 113 height 16
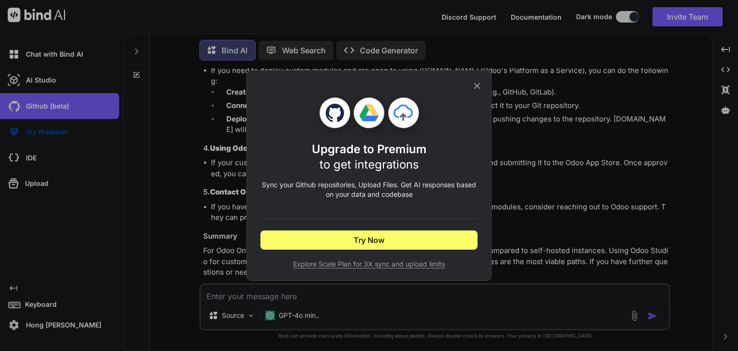
drag, startPoint x: 485, startPoint y: 85, endPoint x: 479, endPoint y: 80, distance: 7.5
click at [483, 84] on div "Upgrade to Premium to get integrations Sync your Github repositories, Upload Fi…" at bounding box center [368, 175] width 245 height 211
click at [477, 87] on icon at bounding box center [477, 86] width 11 height 11
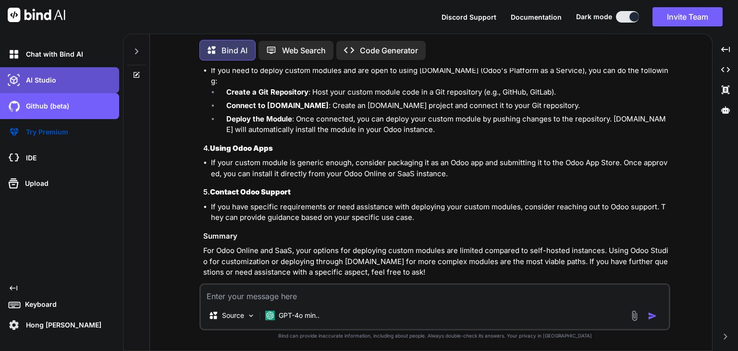
click at [68, 78] on div "AI Studio" at bounding box center [62, 80] width 113 height 16
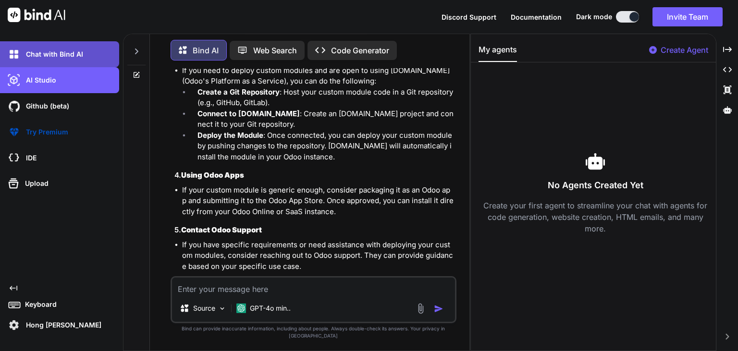
click at [74, 55] on p "Chat with Bind AI" at bounding box center [52, 54] width 61 height 10
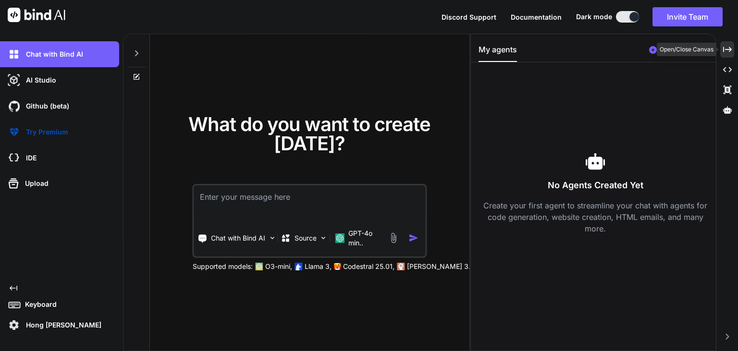
click at [726, 49] on icon "Created with Pixso." at bounding box center [727, 49] width 9 height 9
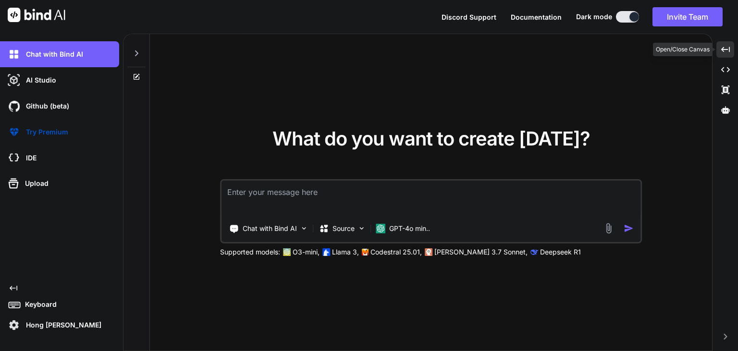
click at [723, 51] on icon "Created with Pixso." at bounding box center [725, 49] width 9 height 9
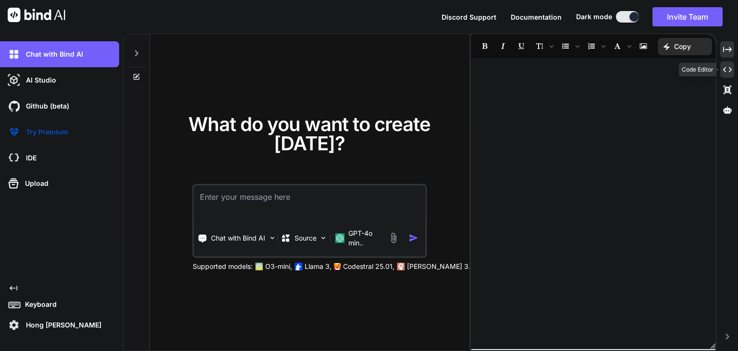
click at [725, 71] on icon "Created with Pixso." at bounding box center [727, 69] width 9 height 9
type textarea "x"
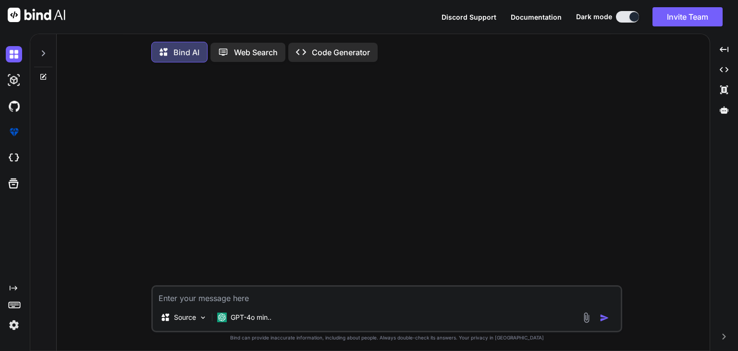
click at [15, 305] on icon at bounding box center [14, 304] width 13 height 13
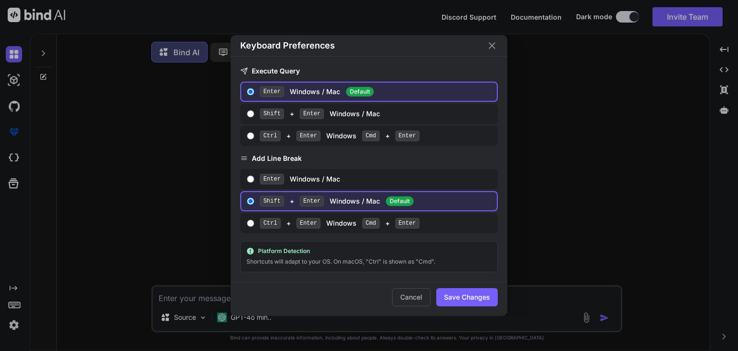
click at [18, 320] on div "Keyboard Preferences Execute Query Enter Windows / Mac Default Shift + Enter Wi…" at bounding box center [369, 175] width 738 height 351
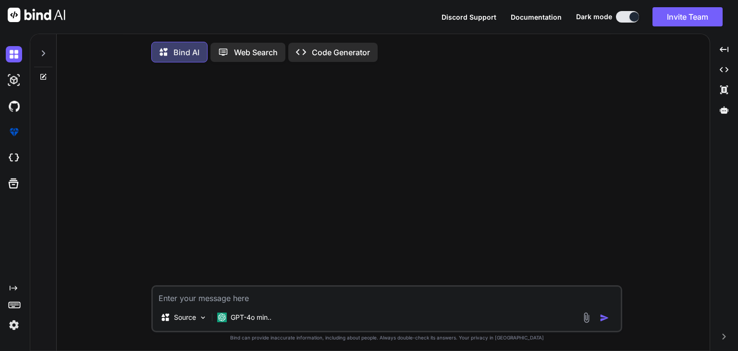
click at [16, 323] on img at bounding box center [14, 325] width 16 height 16
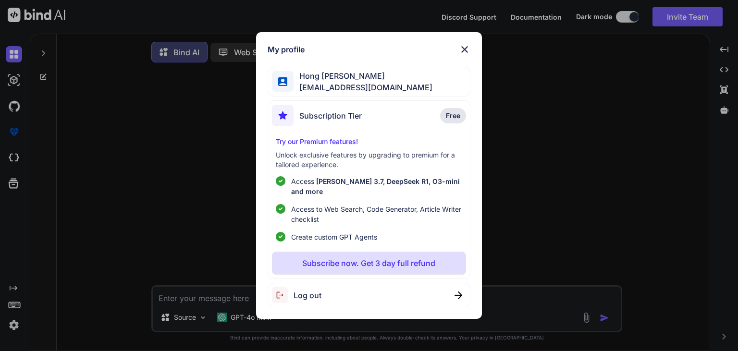
click at [323, 118] on span "Subscription Tier" at bounding box center [330, 116] width 62 height 12
click at [280, 121] on img at bounding box center [283, 116] width 22 height 22
click at [281, 86] on img at bounding box center [282, 81] width 9 height 9
click at [205, 126] on div "My profile Hong Keat Tan hongkeat.tan@torchminds.com Subscription Tier Free Try…" at bounding box center [369, 175] width 738 height 351
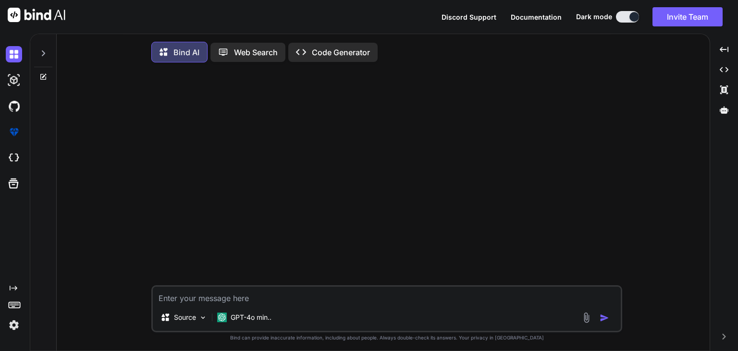
click at [421, 190] on div at bounding box center [387, 177] width 469 height 215
click at [297, 299] on textarea at bounding box center [387, 295] width 468 height 17
click at [538, 16] on span "Documentation" at bounding box center [536, 17] width 51 height 8
click at [248, 293] on textarea at bounding box center [387, 295] width 468 height 17
click at [335, 172] on div at bounding box center [387, 177] width 469 height 215
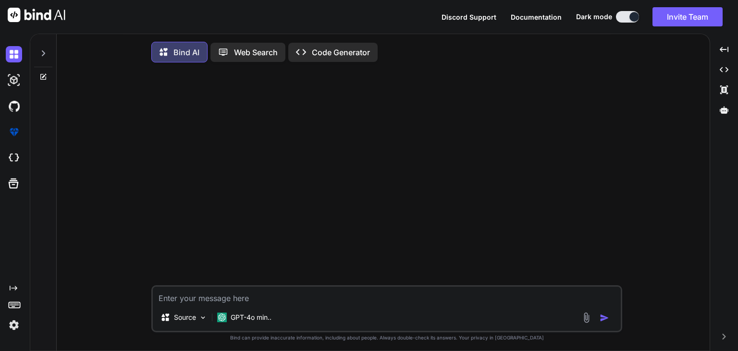
type textarea "x"
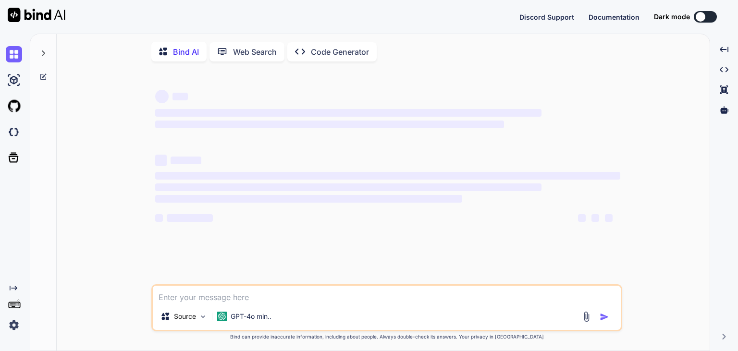
type textarea "x"
